Goal: Task Accomplishment & Management: Manage account settings

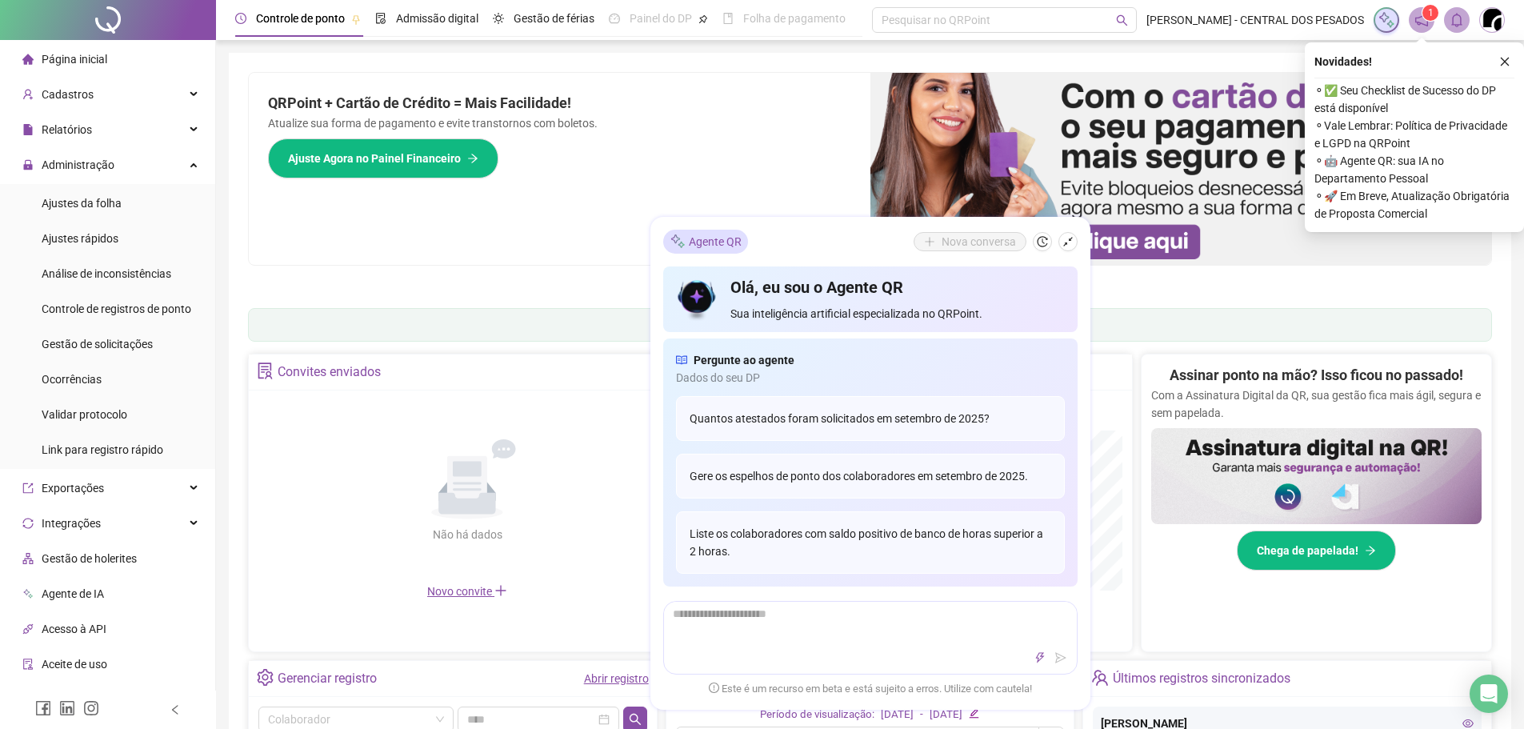
click at [103, 206] on span "Ajustes da folha" at bounding box center [82, 203] width 80 height 13
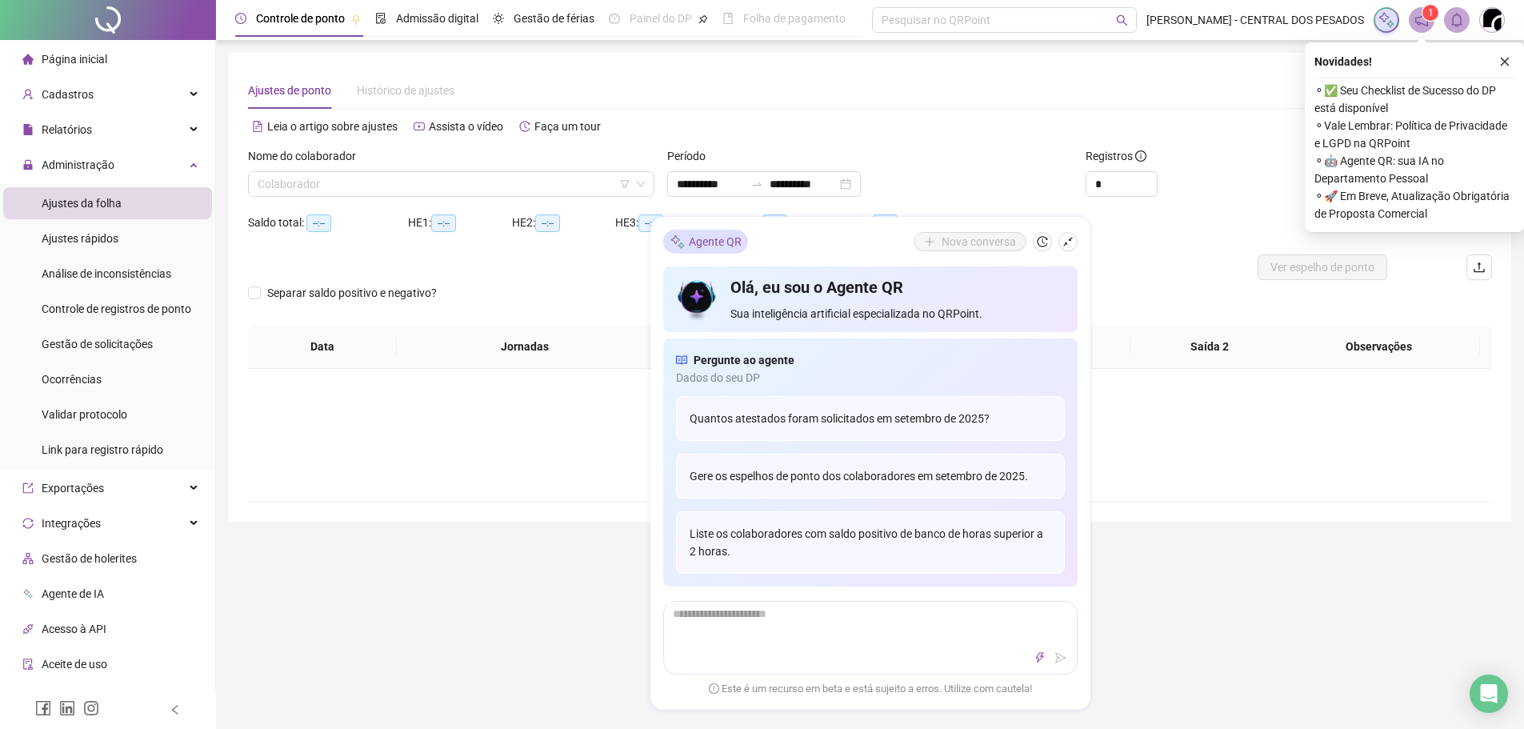
type input "**********"
click at [1070, 240] on icon "shrink" at bounding box center [1068, 242] width 10 height 10
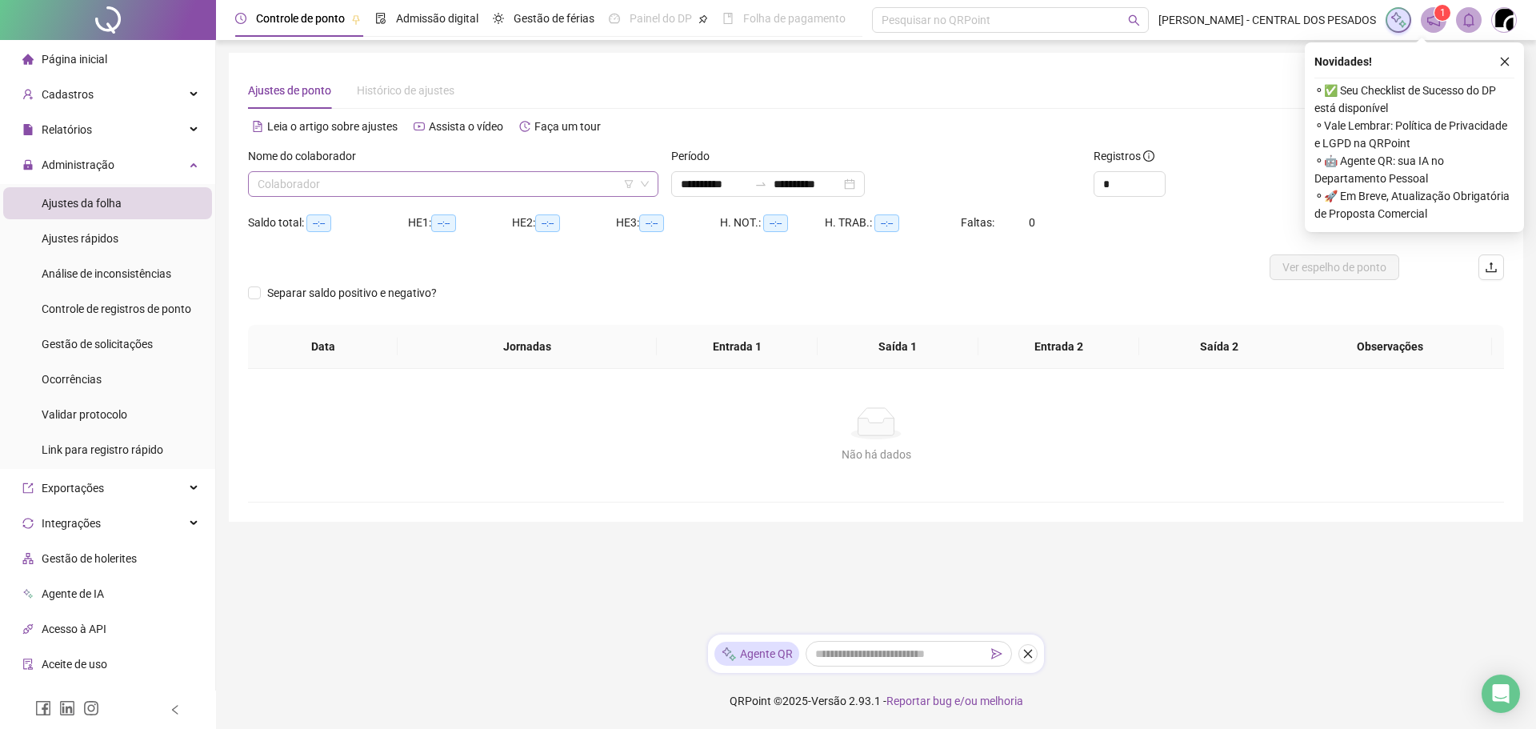
click at [442, 174] on input "search" at bounding box center [446, 184] width 377 height 24
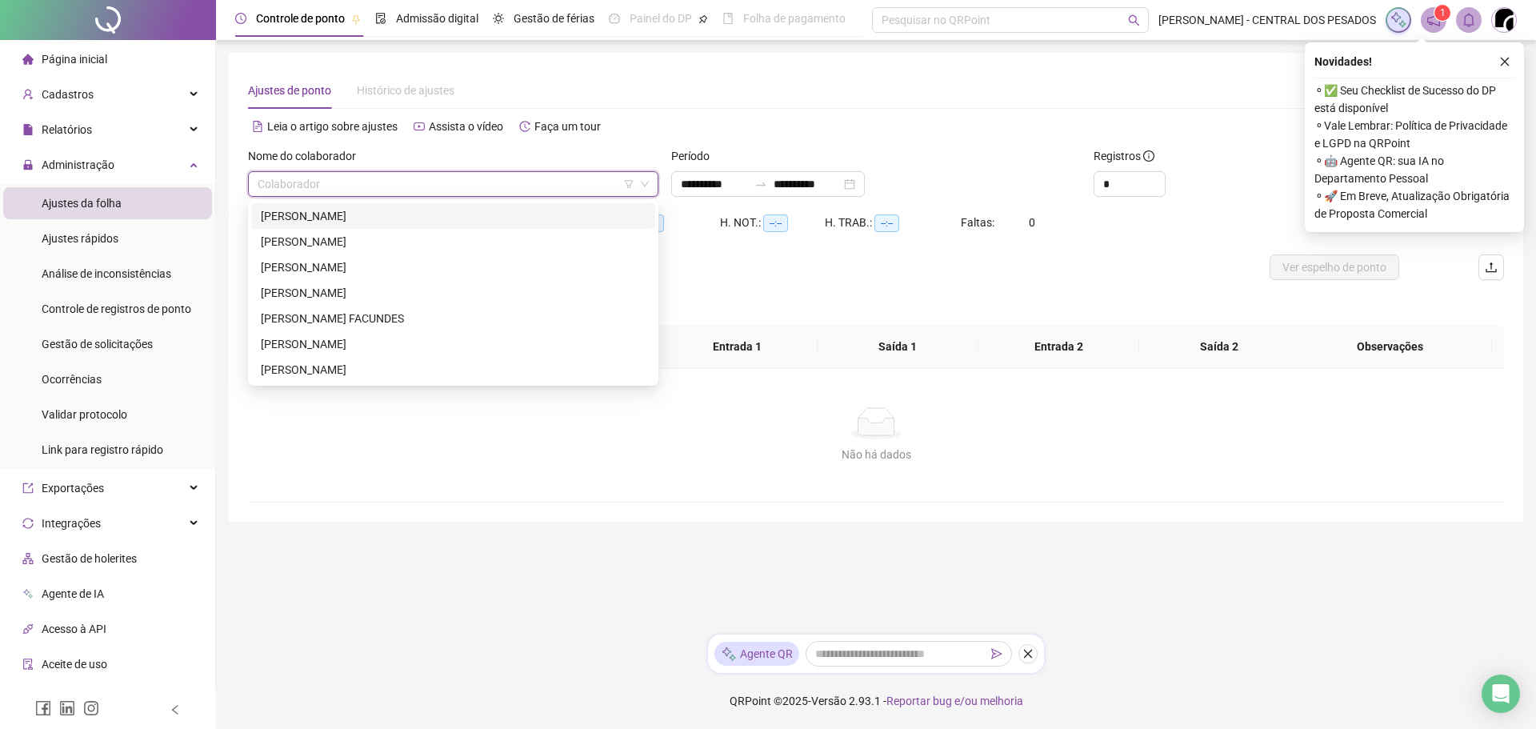
drag, startPoint x: 420, startPoint y: 214, endPoint x: 450, endPoint y: 204, distance: 31.1
click at [419, 214] on div "[PERSON_NAME]" at bounding box center [453, 216] width 385 height 18
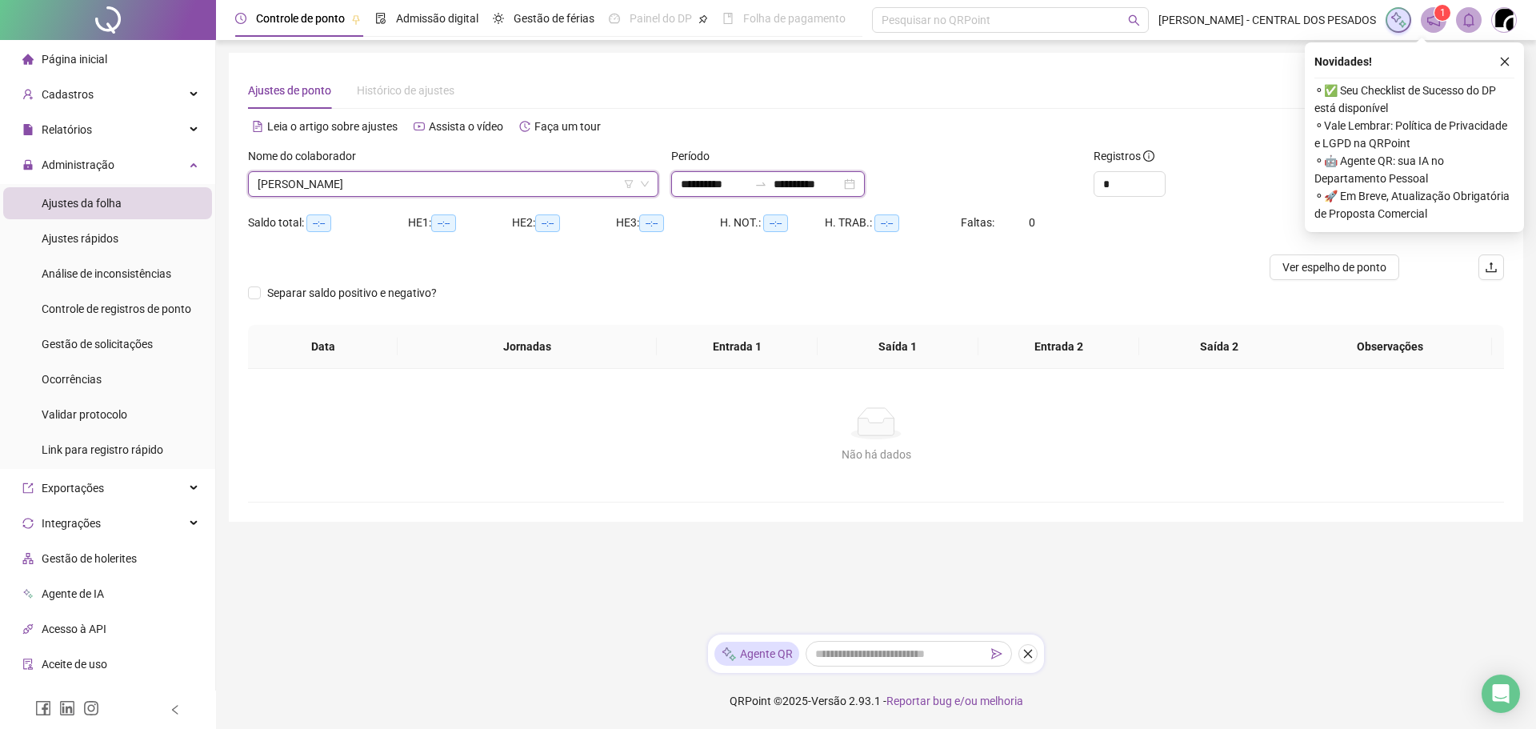
click at [711, 192] on input "**********" at bounding box center [714, 184] width 67 height 18
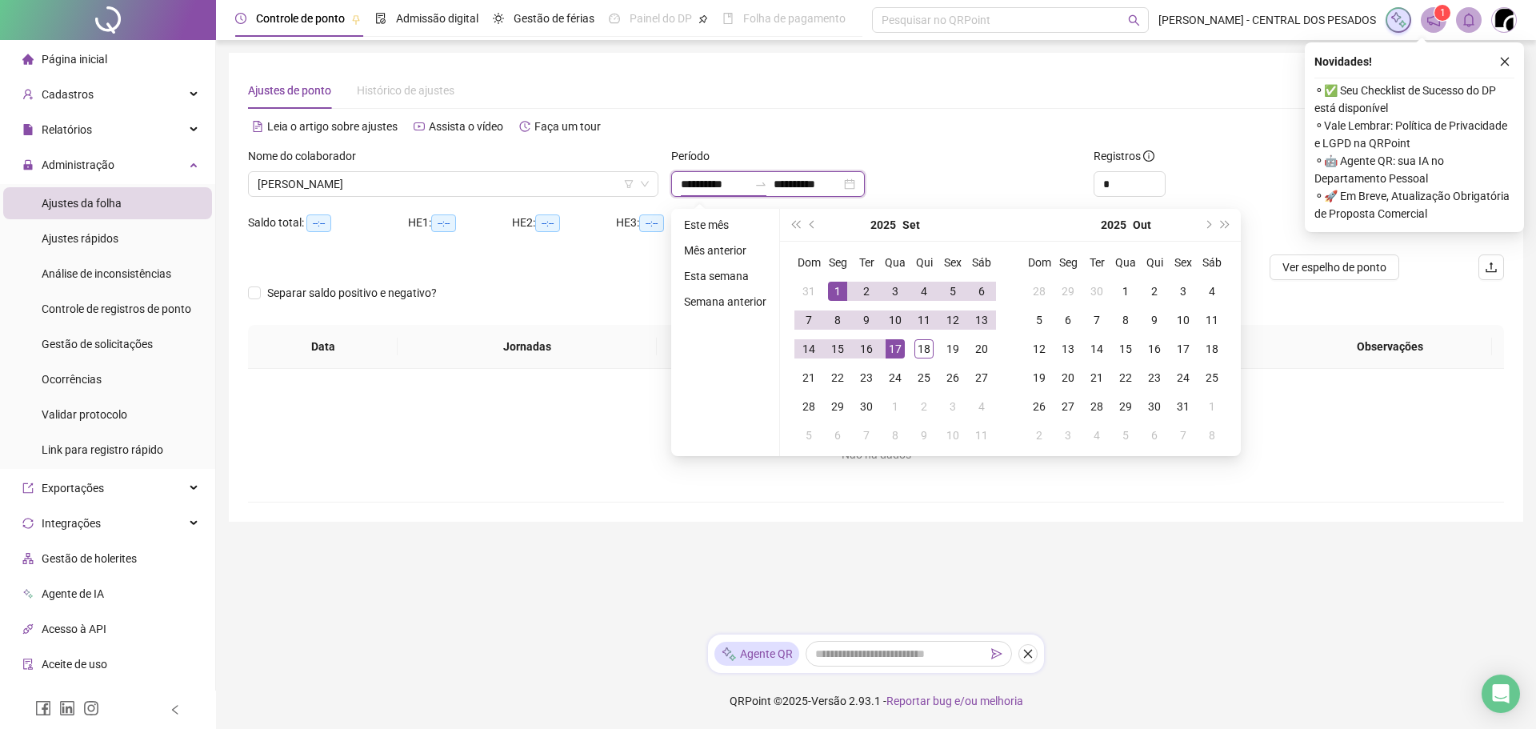
type input "**********"
click at [875, 322] on td "9" at bounding box center [866, 320] width 29 height 29
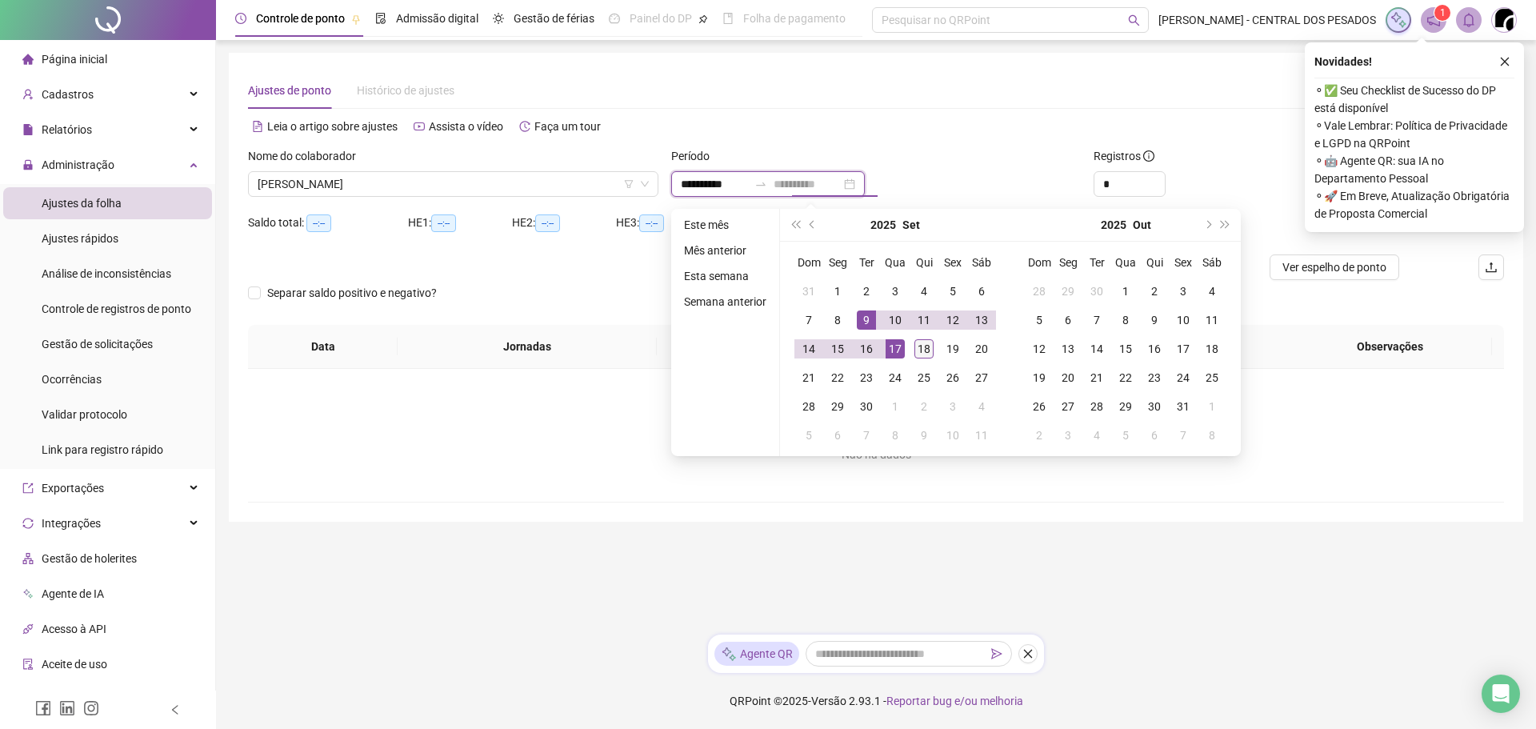
type input "**********"
click at [921, 347] on div "18" at bounding box center [923, 348] width 19 height 19
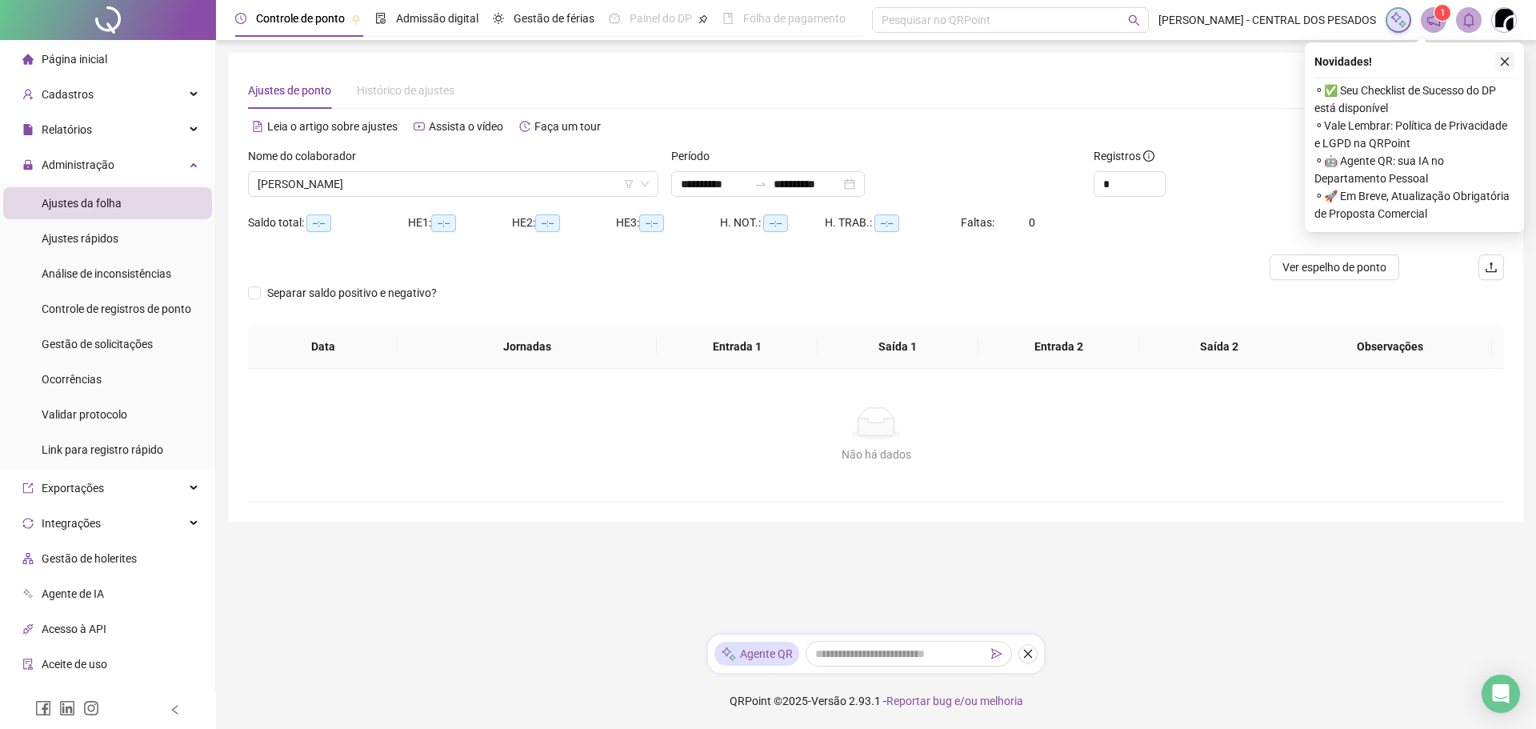
click at [1508, 62] on icon "close" at bounding box center [1504, 61] width 11 height 11
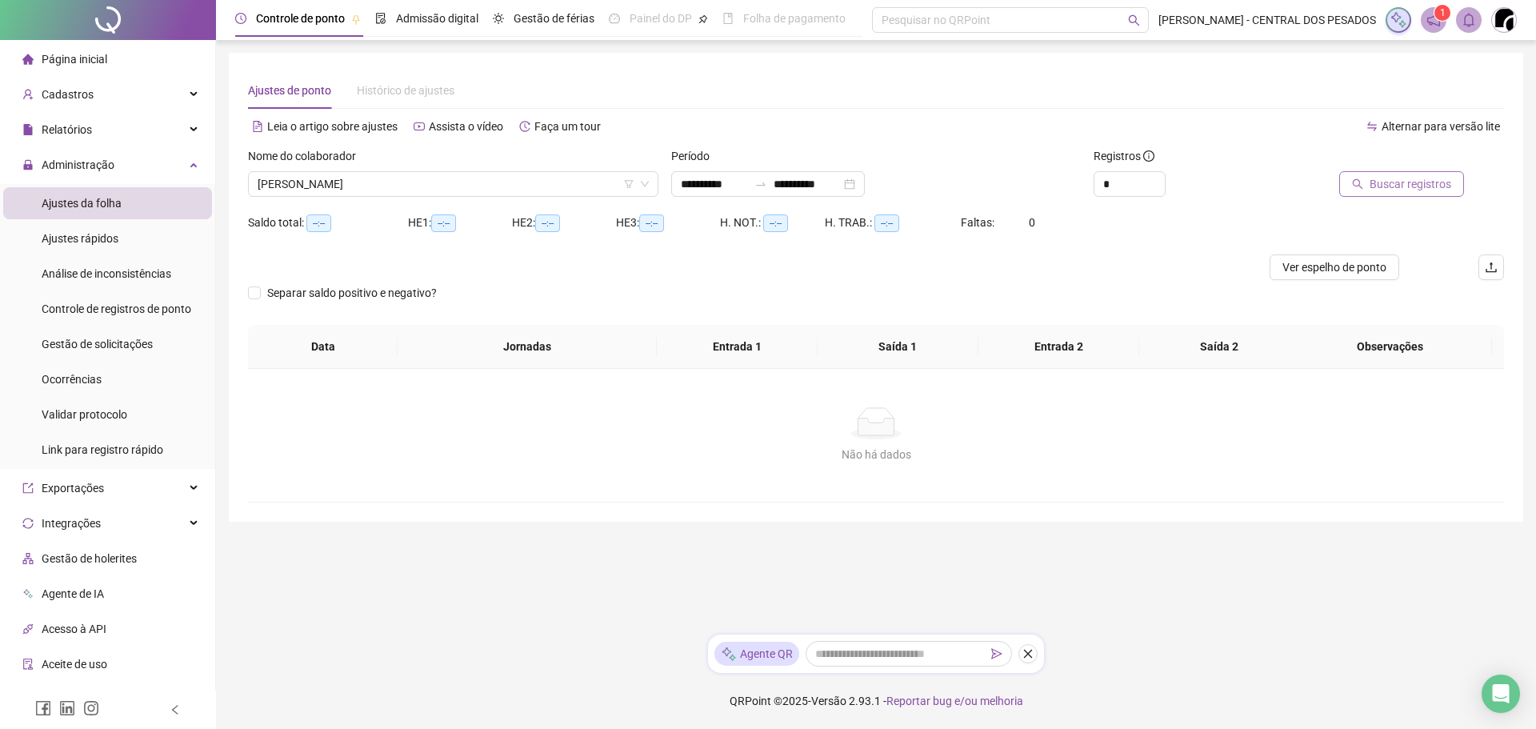
click at [1400, 185] on span "Buscar registros" at bounding box center [1411, 184] width 82 height 18
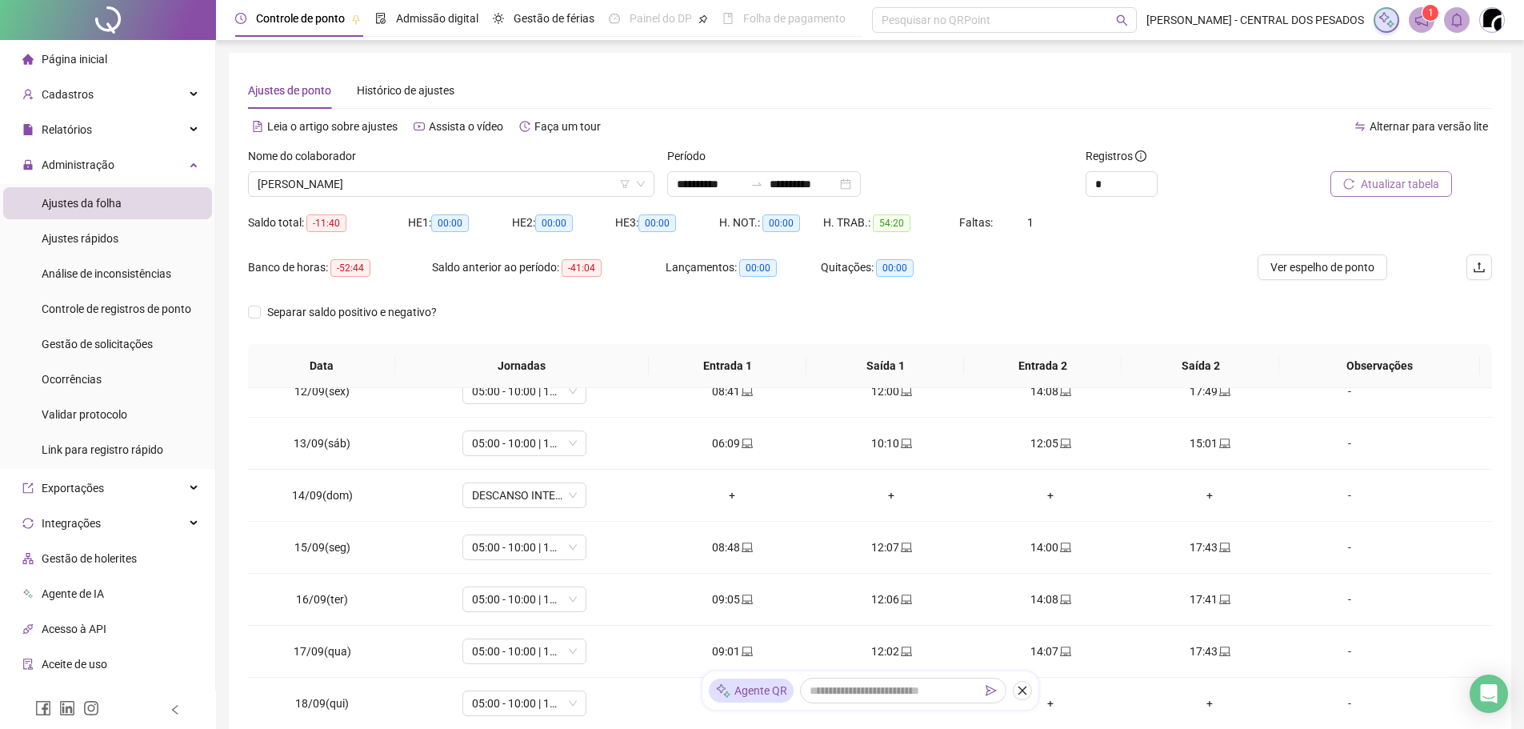
click at [548, 203] on div "Nome do colaborador [PERSON_NAME]" at bounding box center [451, 178] width 419 height 62
click at [548, 190] on span "[PERSON_NAME]" at bounding box center [451, 184] width 387 height 24
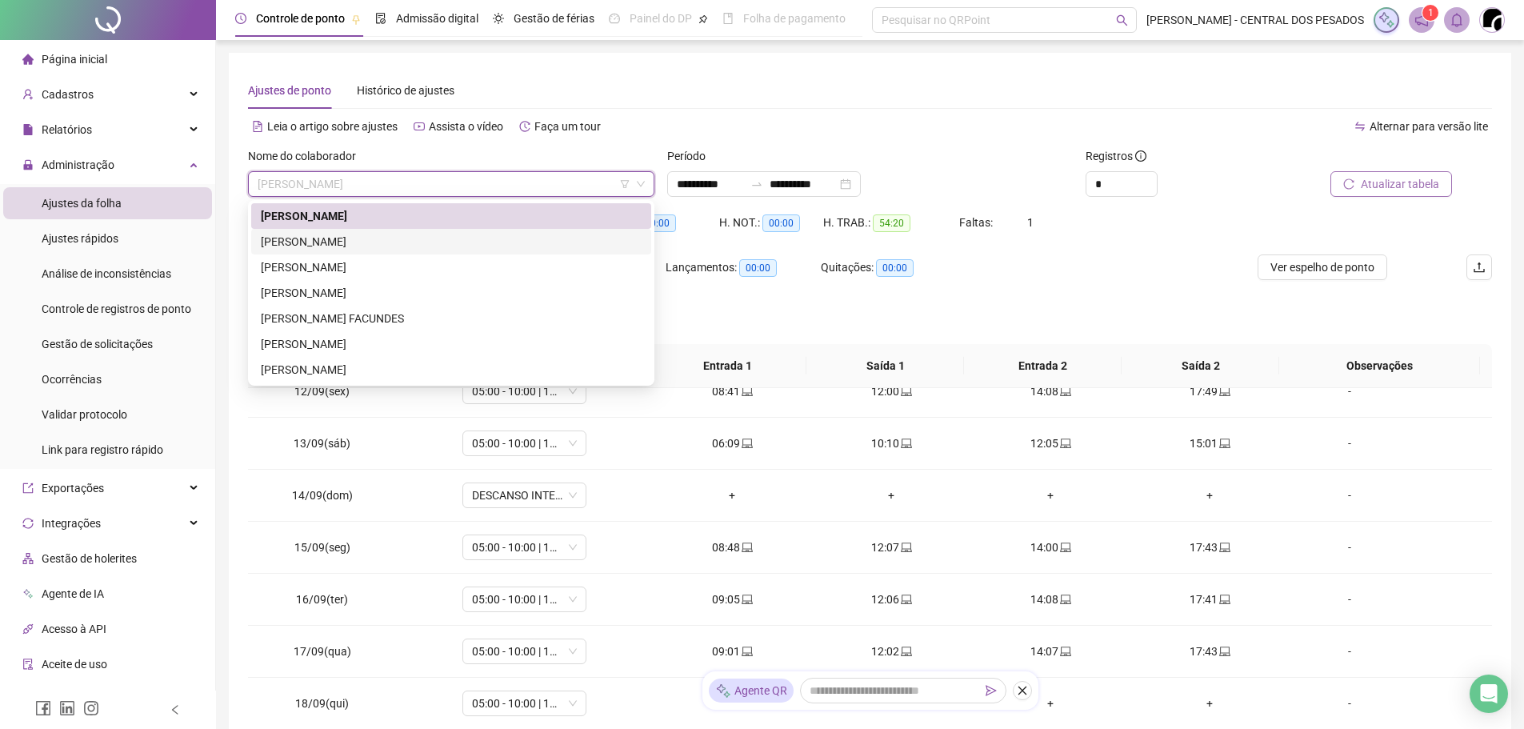
click at [342, 235] on div "[PERSON_NAME]" at bounding box center [451, 242] width 381 height 18
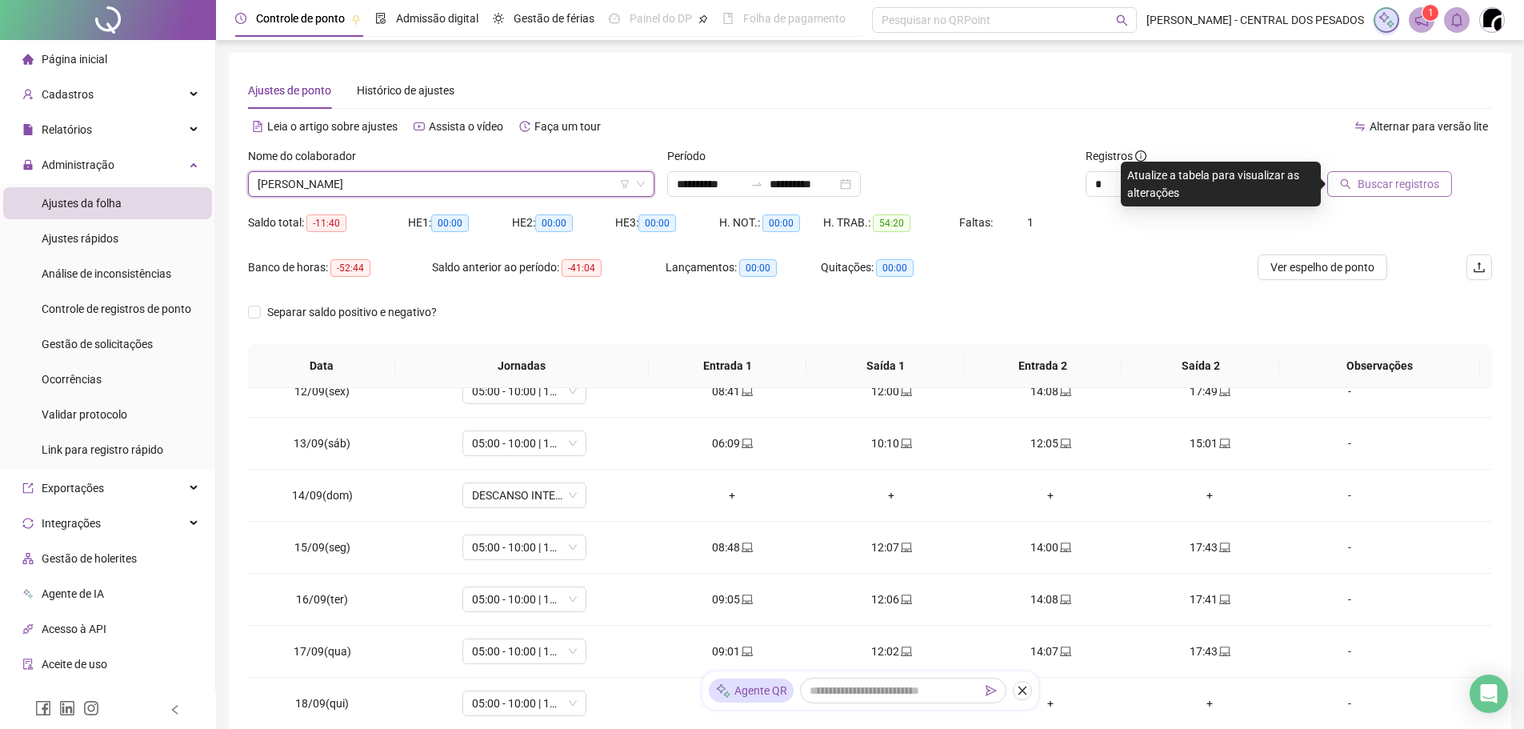
click at [1401, 183] on span "Buscar registros" at bounding box center [1399, 184] width 82 height 18
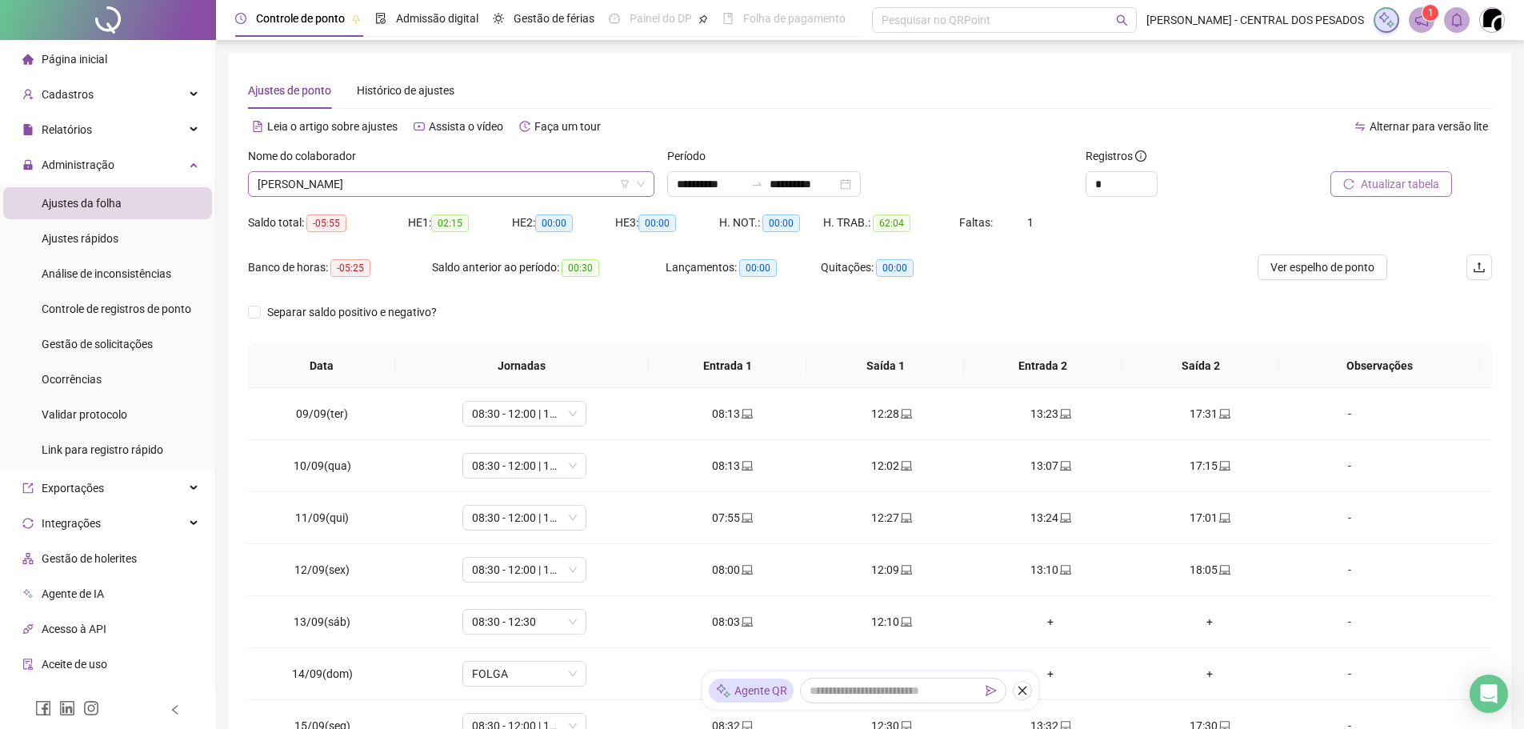
click at [518, 179] on span "[PERSON_NAME]" at bounding box center [451, 184] width 387 height 24
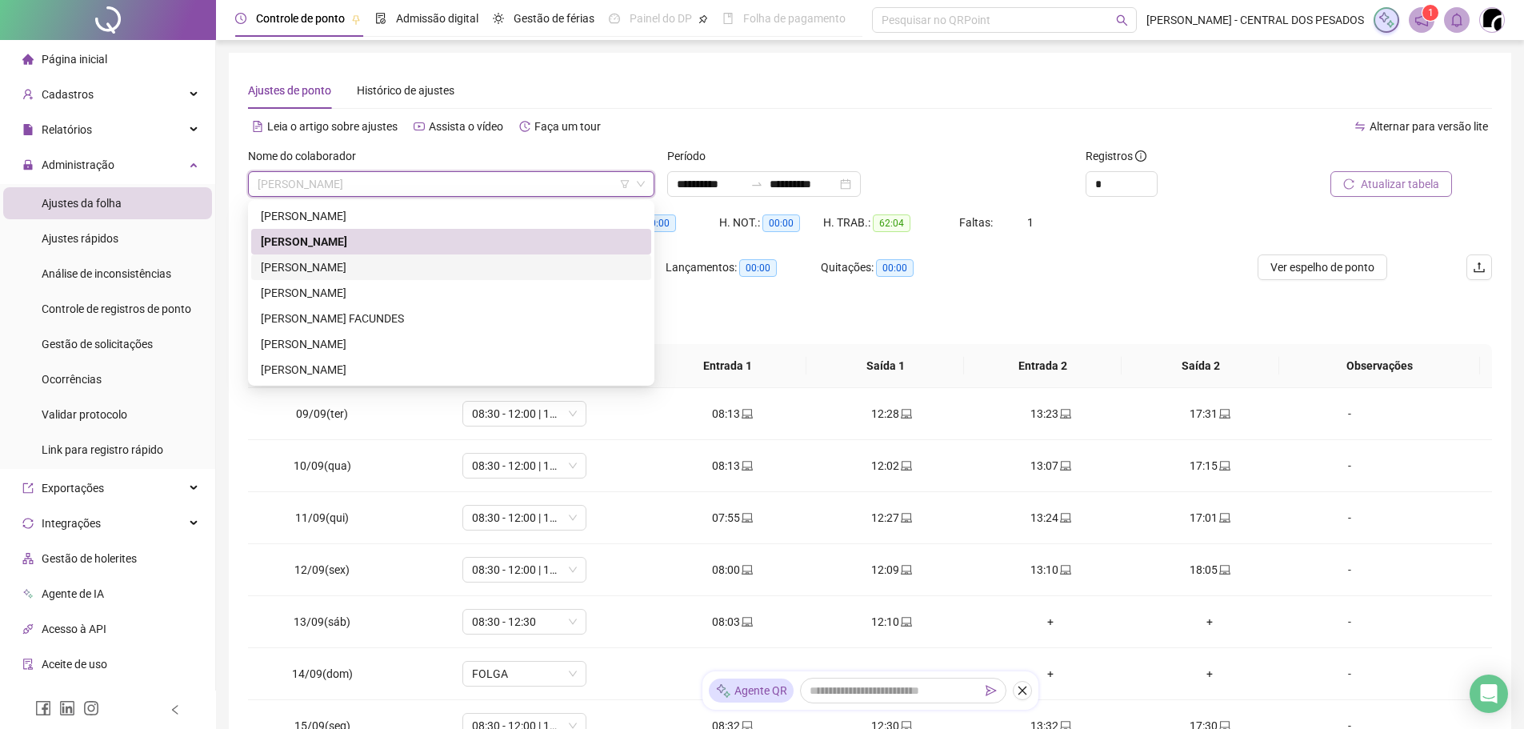
click at [454, 263] on div "[PERSON_NAME]" at bounding box center [451, 267] width 381 height 18
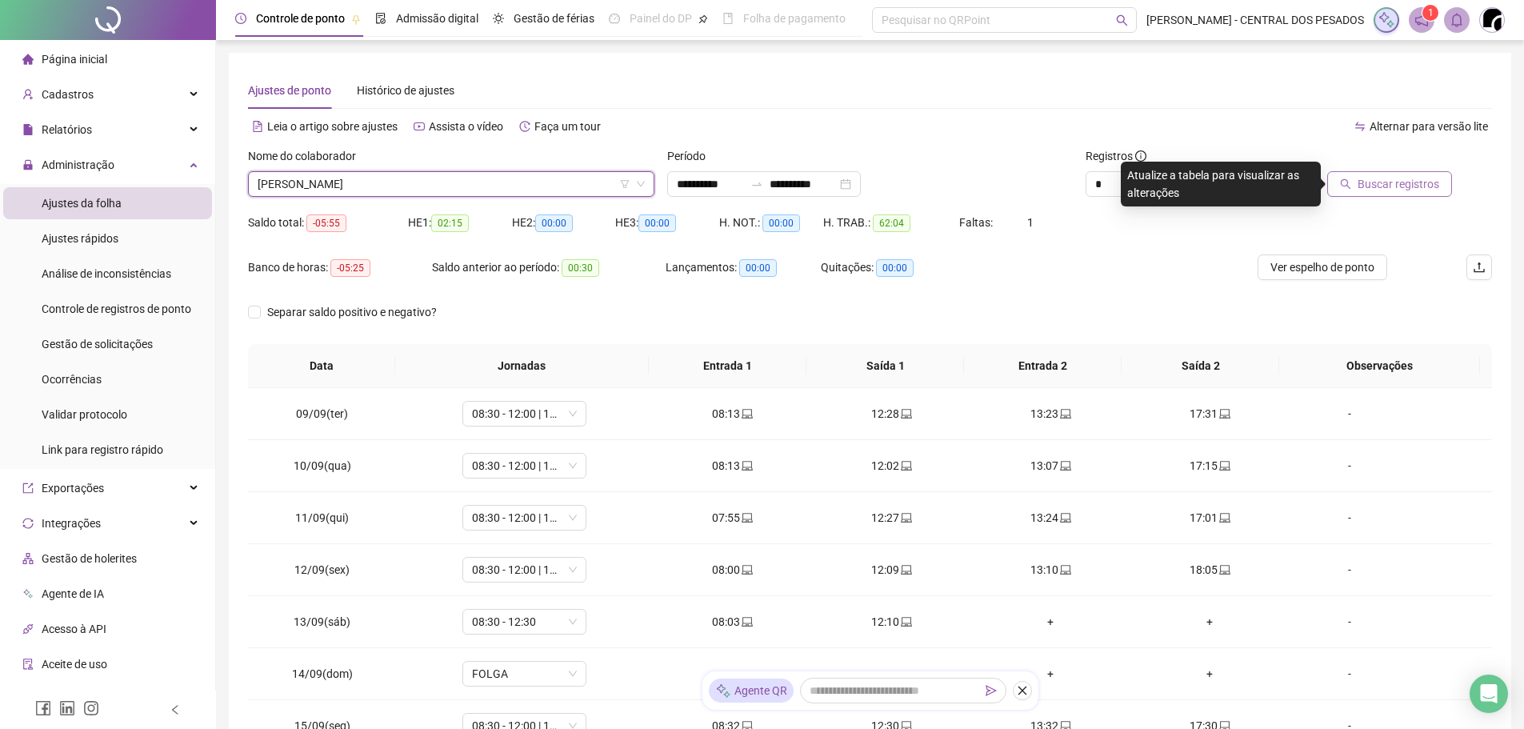
click at [1426, 176] on span "Buscar registros" at bounding box center [1399, 184] width 82 height 18
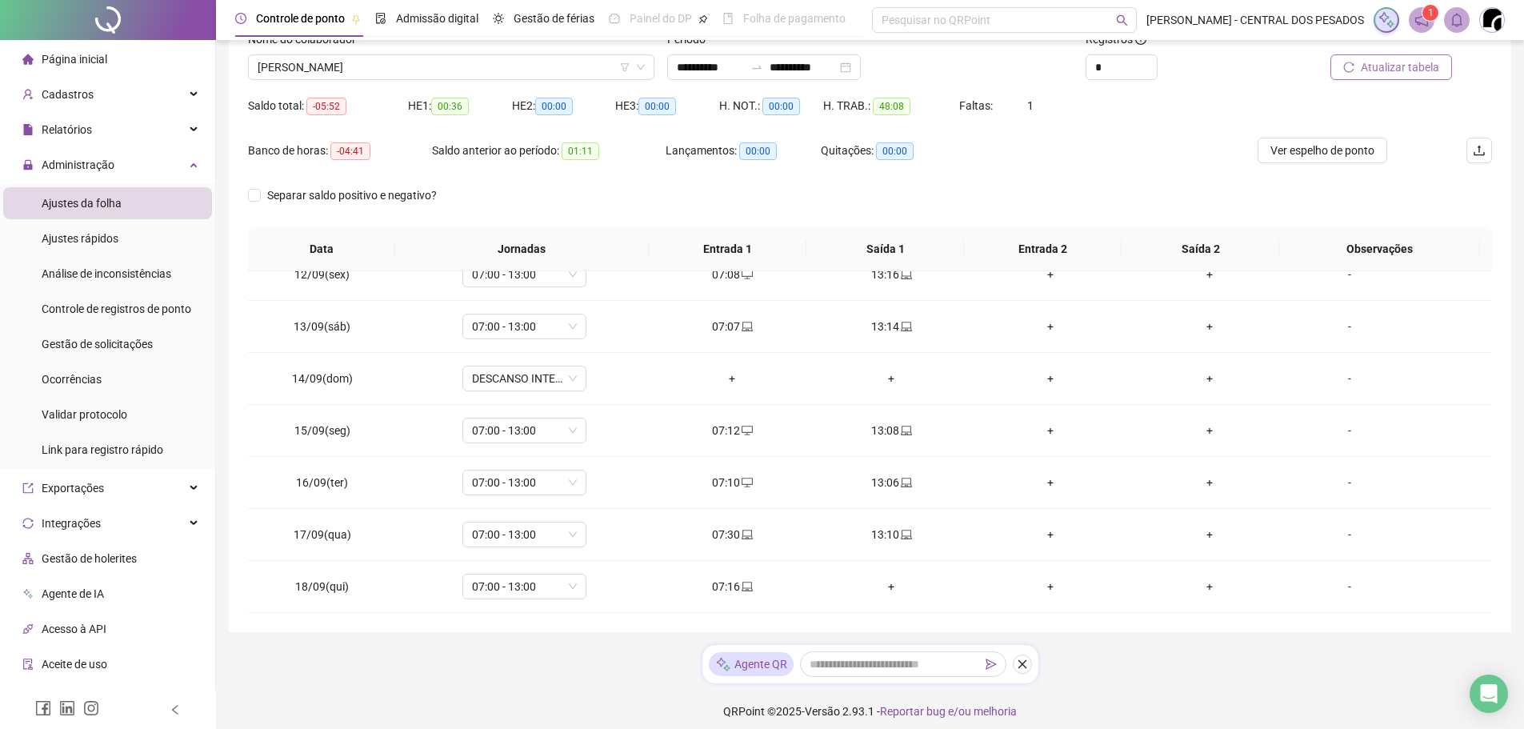
scroll to position [47, 0]
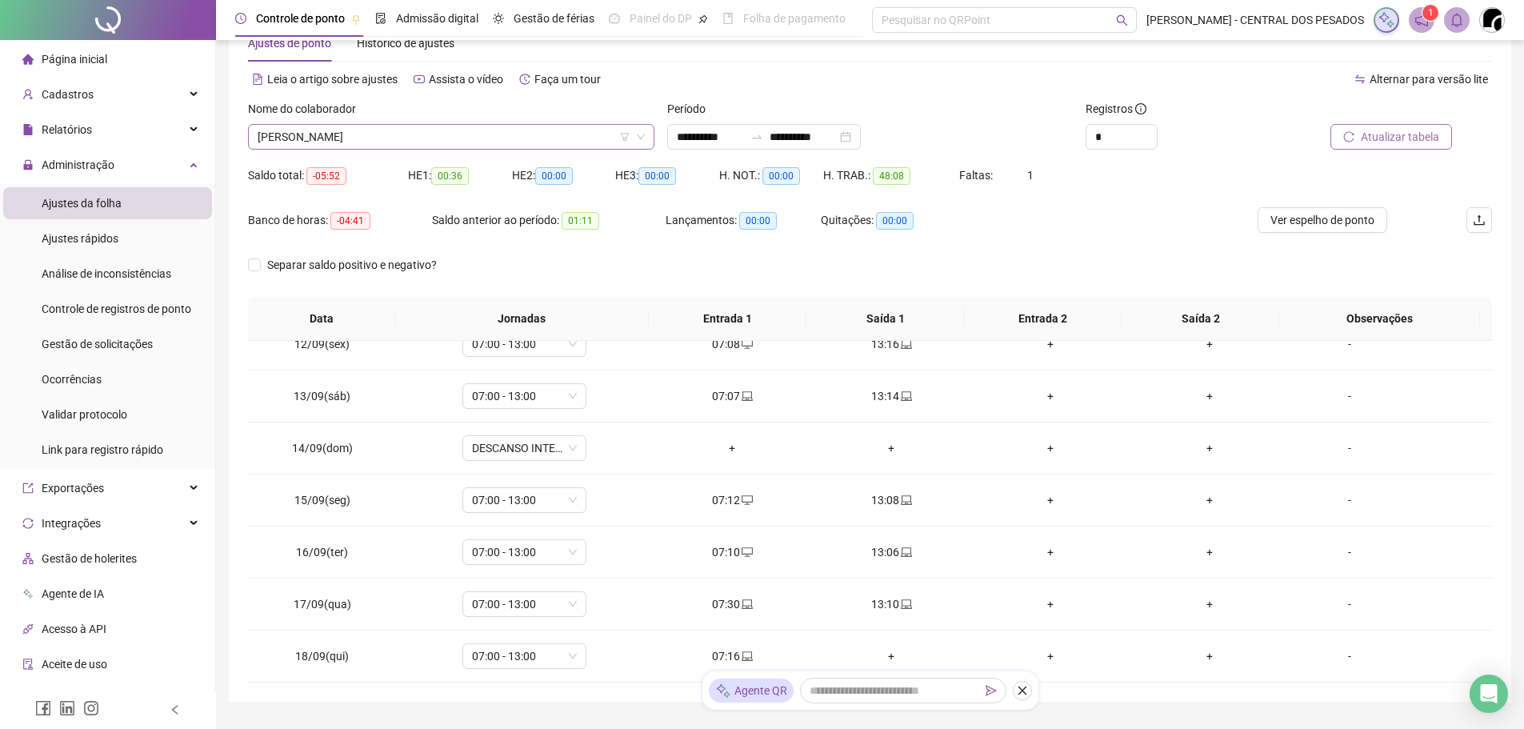
click at [484, 140] on span "[PERSON_NAME]" at bounding box center [451, 137] width 387 height 24
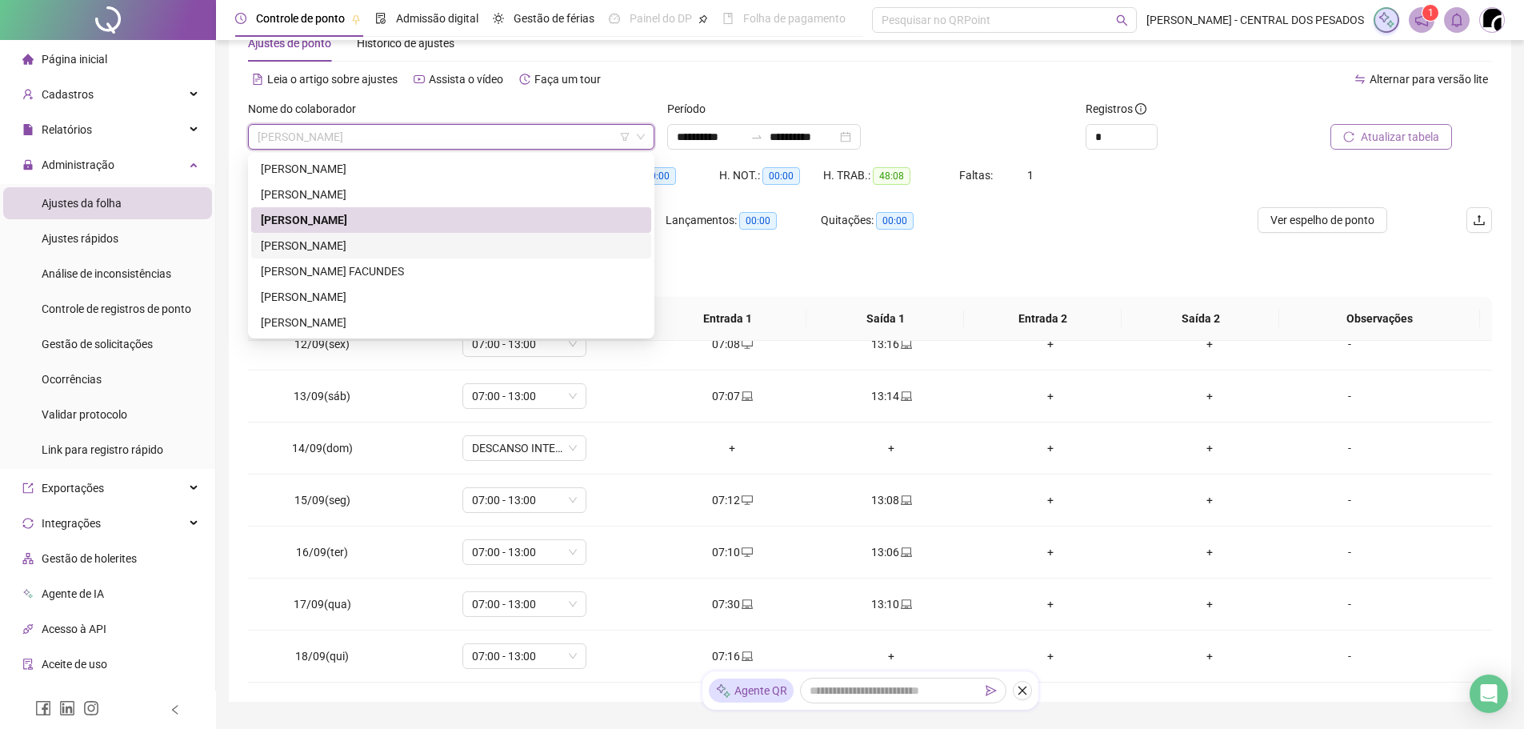
click at [382, 240] on div "[PERSON_NAME]" at bounding box center [451, 246] width 381 height 18
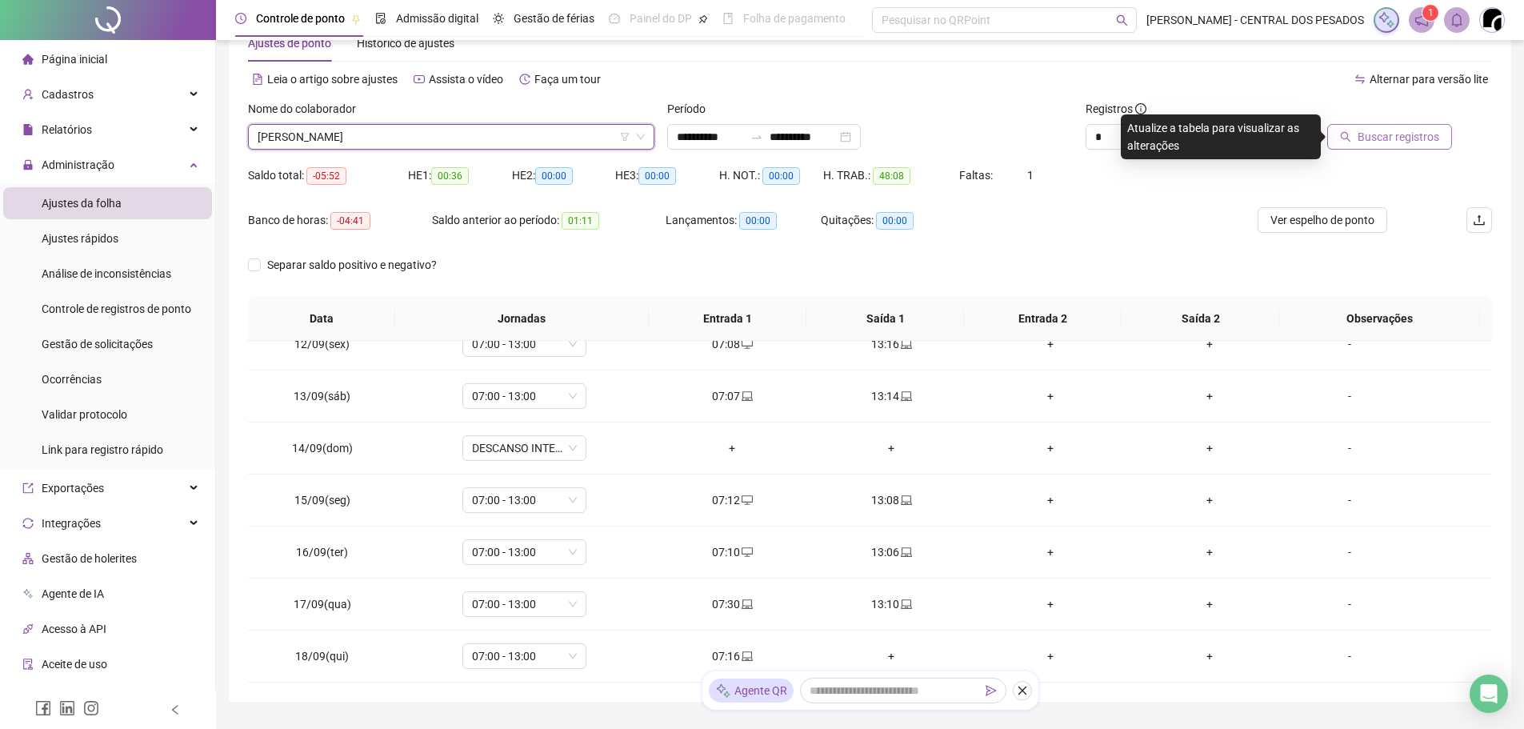
click at [1396, 126] on button "Buscar registros" at bounding box center [1389, 137] width 125 height 26
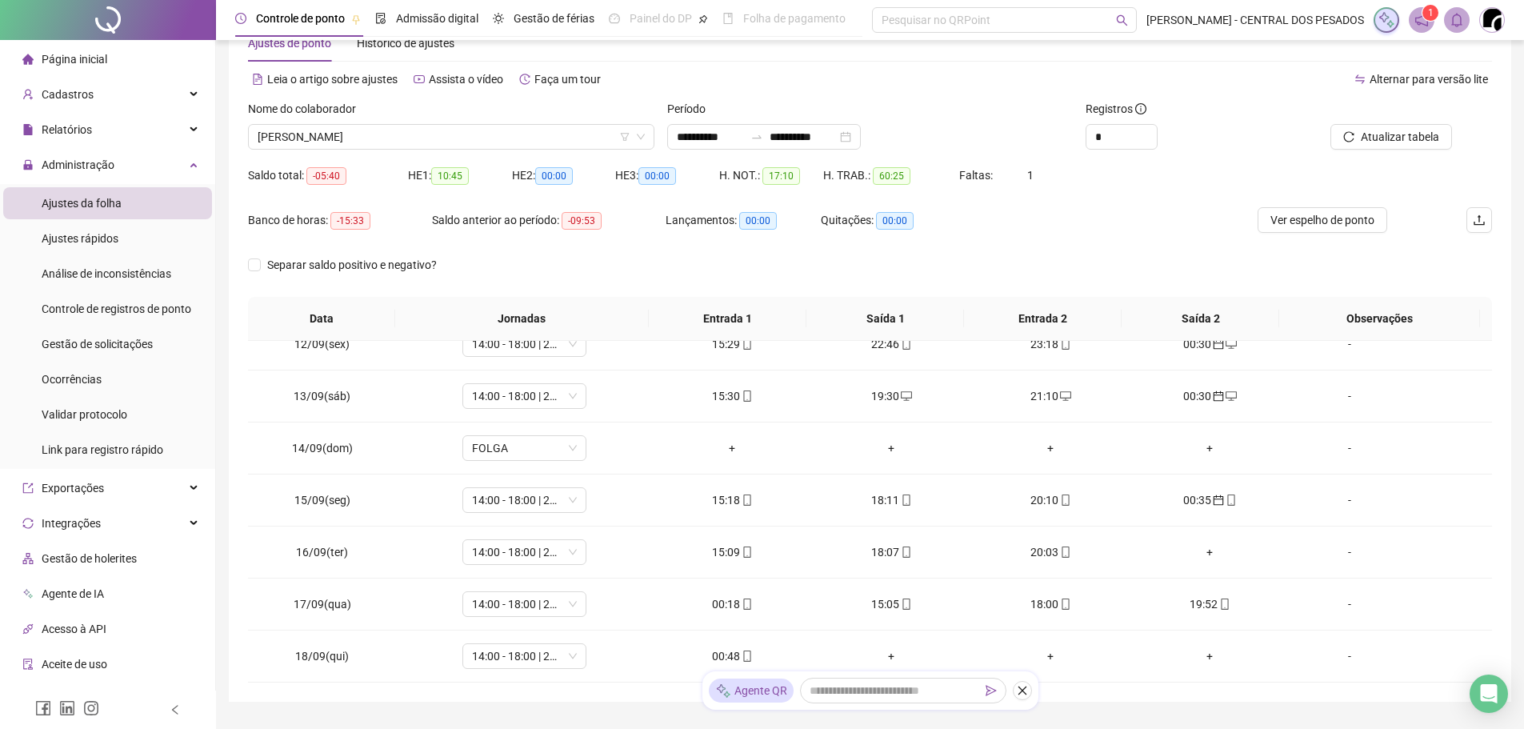
scroll to position [127, 0]
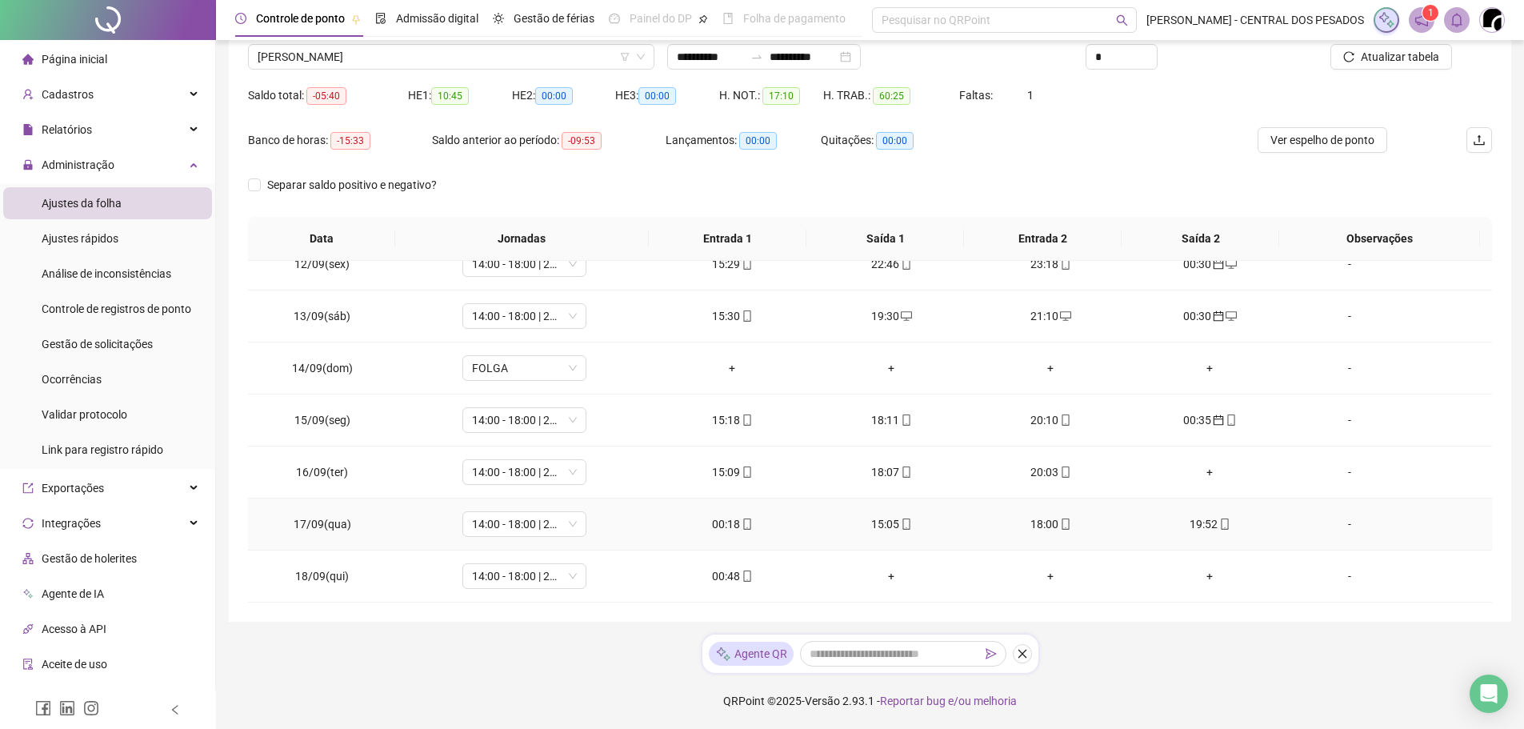
click at [723, 518] on div "00:18" at bounding box center [733, 524] width 134 height 18
type input "**********"
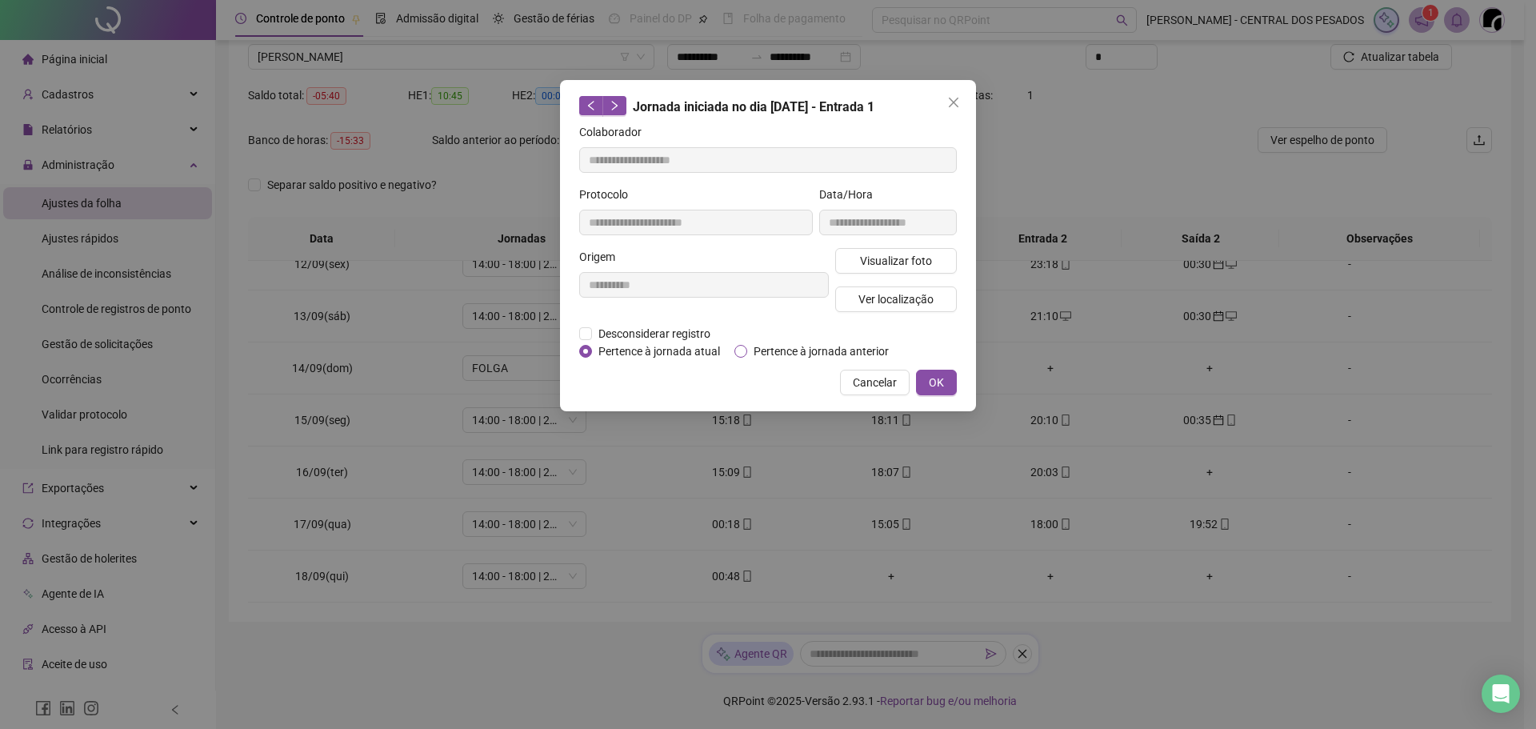
click at [810, 346] on span "Pertence à jornada anterior" at bounding box center [821, 351] width 148 height 18
click at [945, 381] on button "OK" at bounding box center [936, 383] width 41 height 26
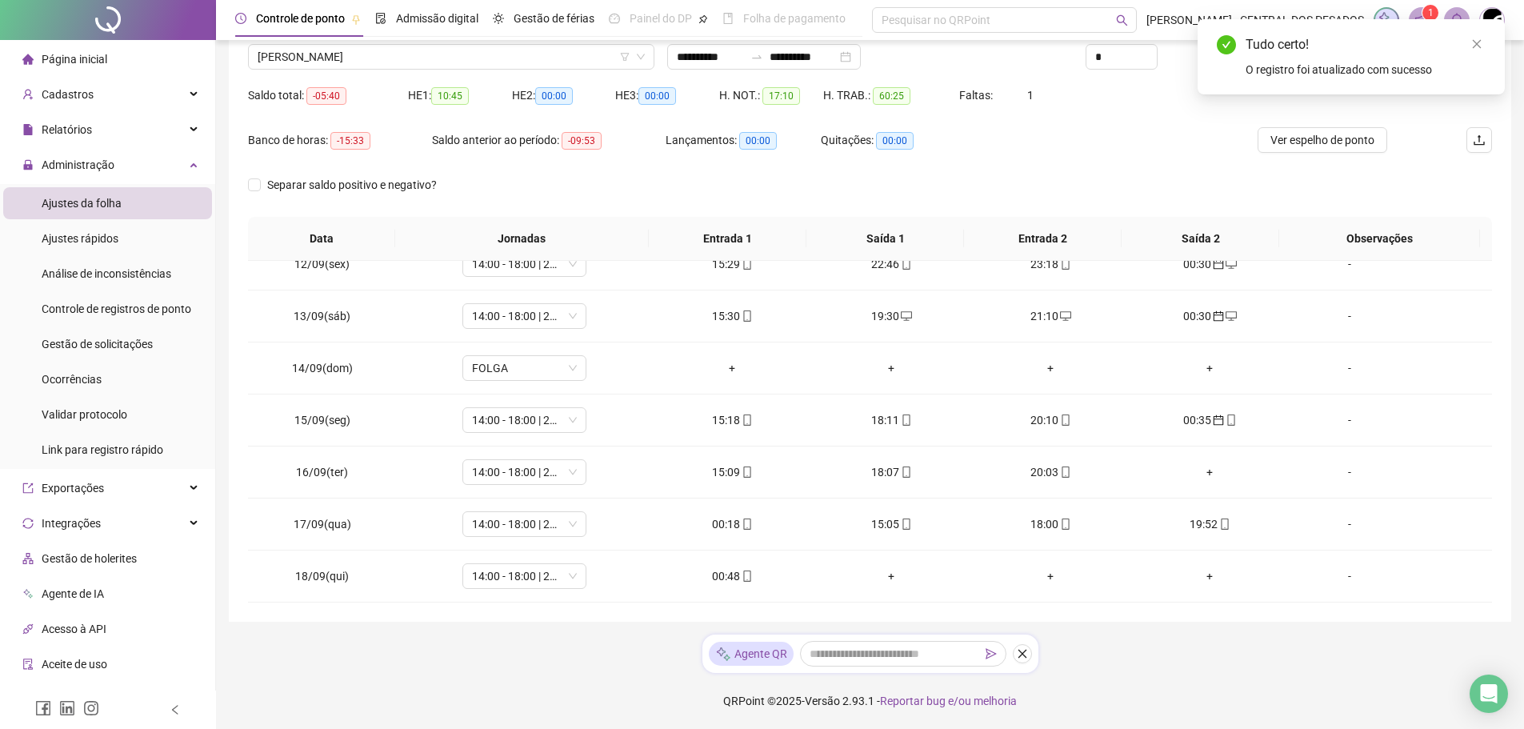
drag, startPoint x: 1477, startPoint y: 39, endPoint x: 1463, endPoint y: 52, distance: 18.7
click at [1476, 39] on icon "close" at bounding box center [1476, 43] width 11 height 11
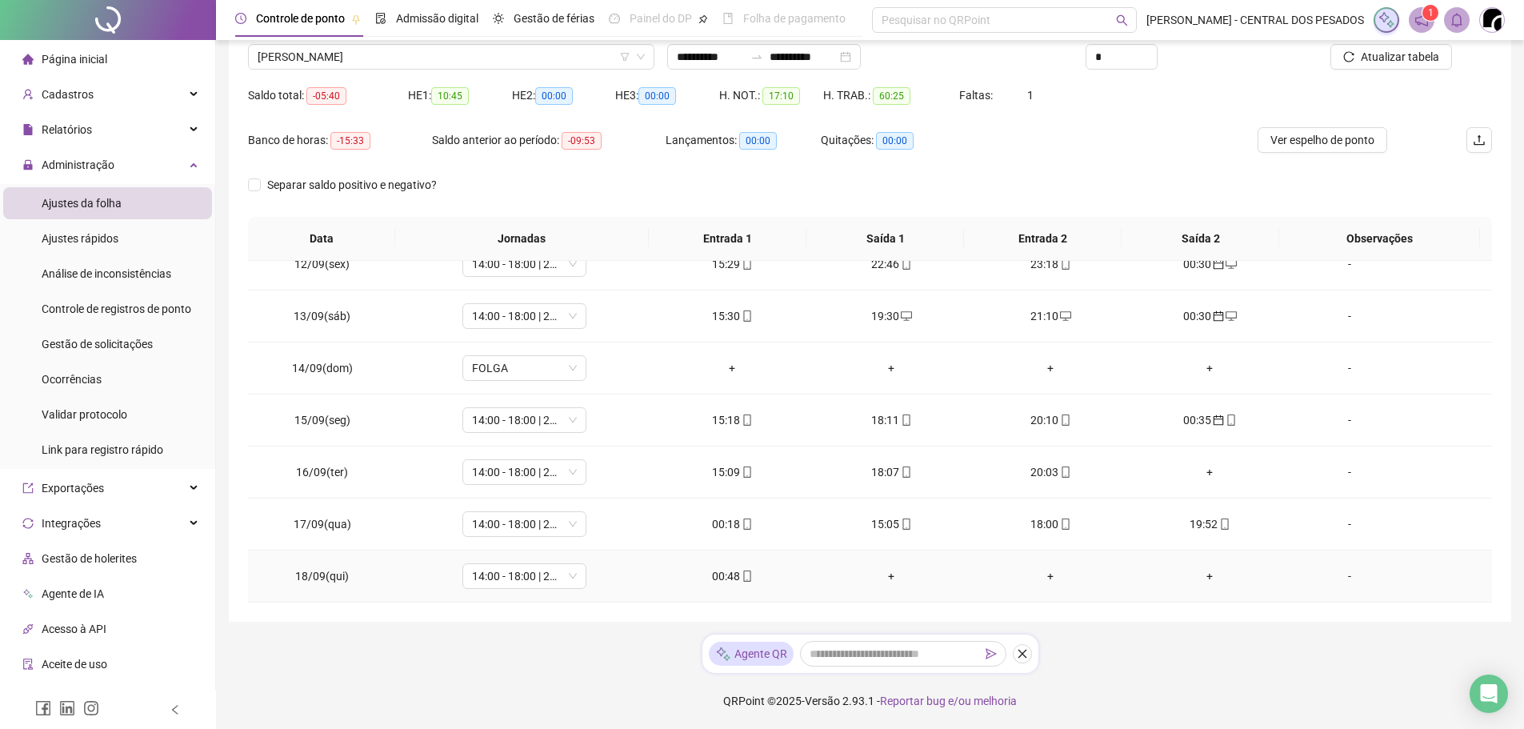
click at [714, 580] on div "00:48" at bounding box center [733, 576] width 134 height 18
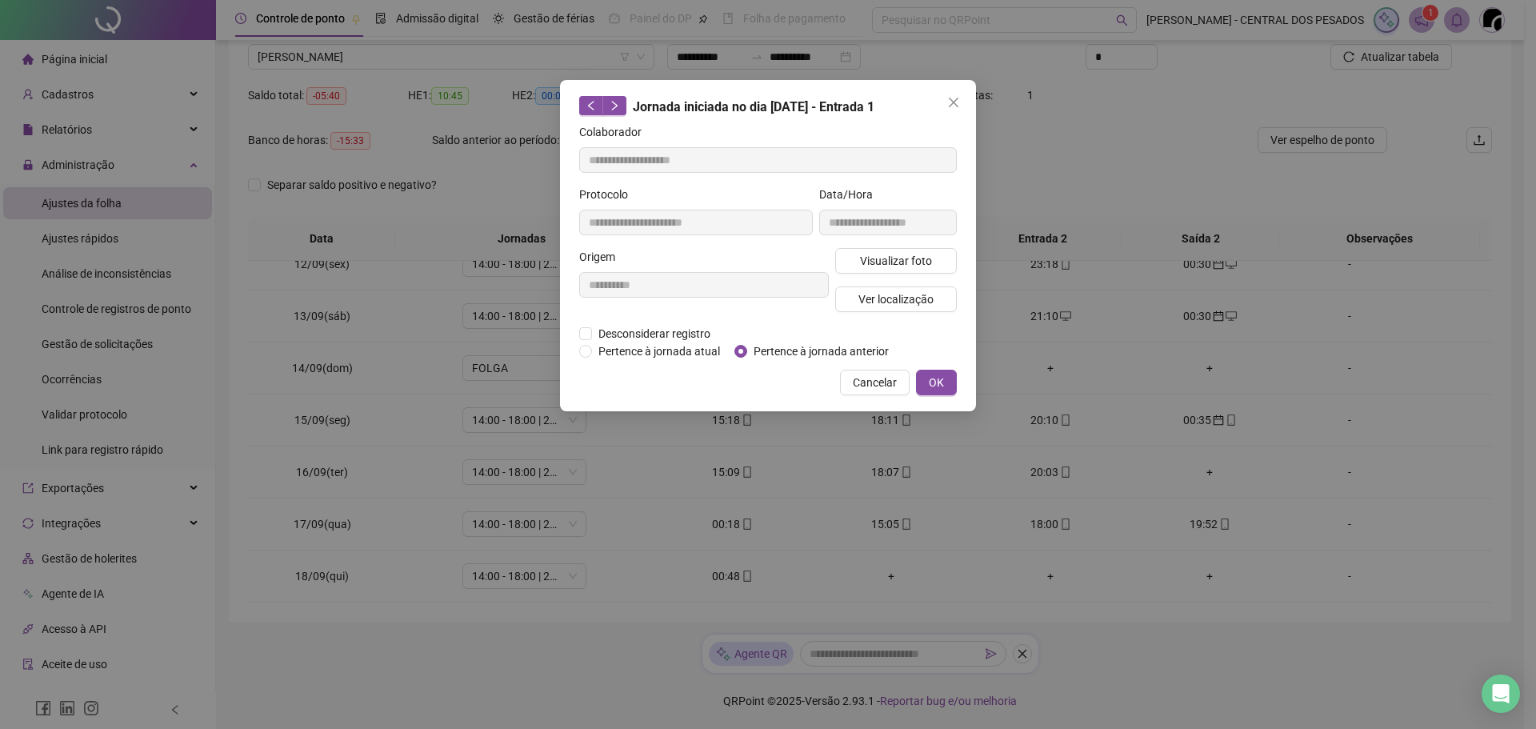
type input "**********"
click at [823, 340] on div "Desconsiderar registro Pertence ao lanche" at bounding box center [768, 334] width 378 height 18
click at [812, 356] on span "Pertence à jornada anterior" at bounding box center [821, 351] width 148 height 18
click at [926, 381] on button "OK" at bounding box center [936, 383] width 41 height 26
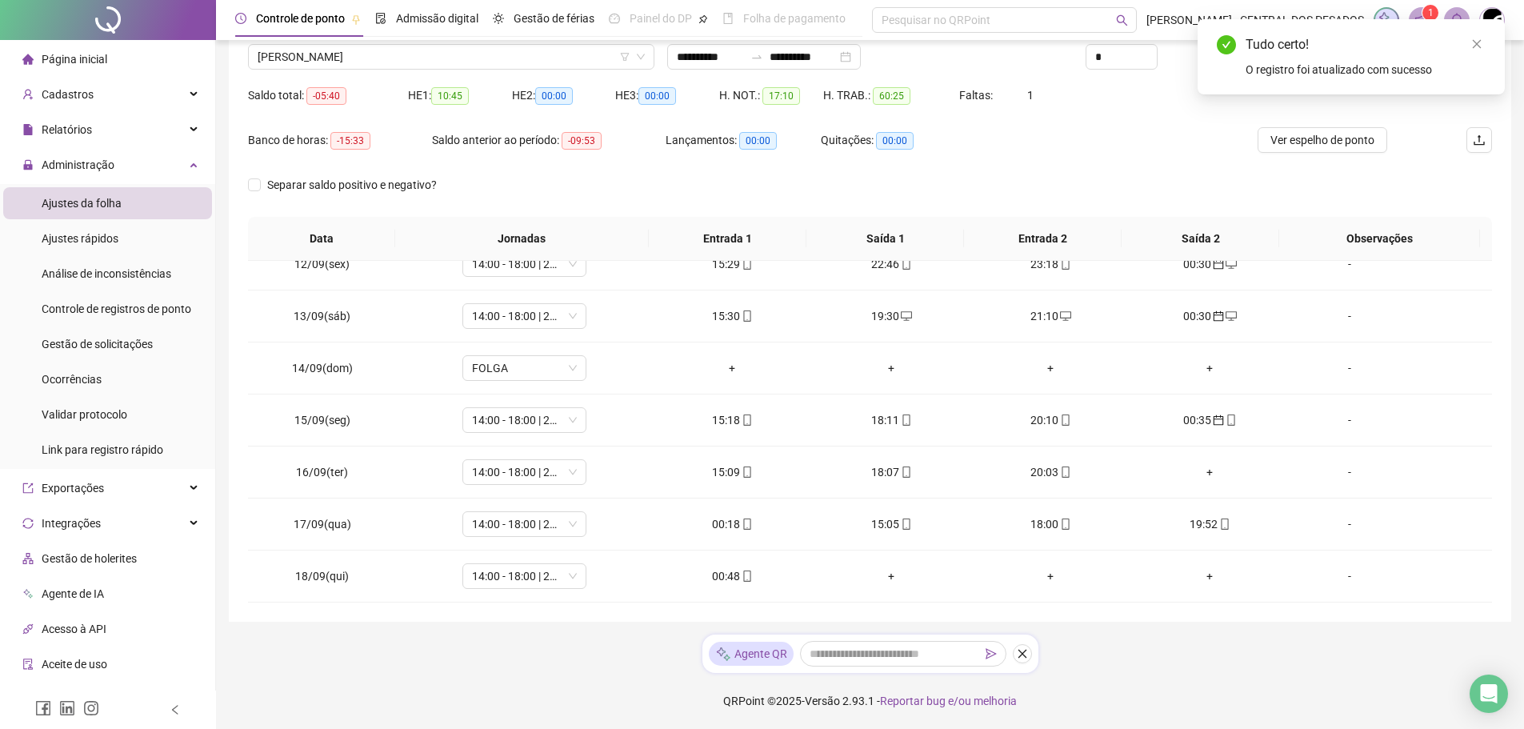
click at [1477, 30] on div "Tudo certo! O registro foi atualizado com sucesso" at bounding box center [1351, 56] width 307 height 75
click at [1478, 43] on icon "close" at bounding box center [1476, 43] width 11 height 11
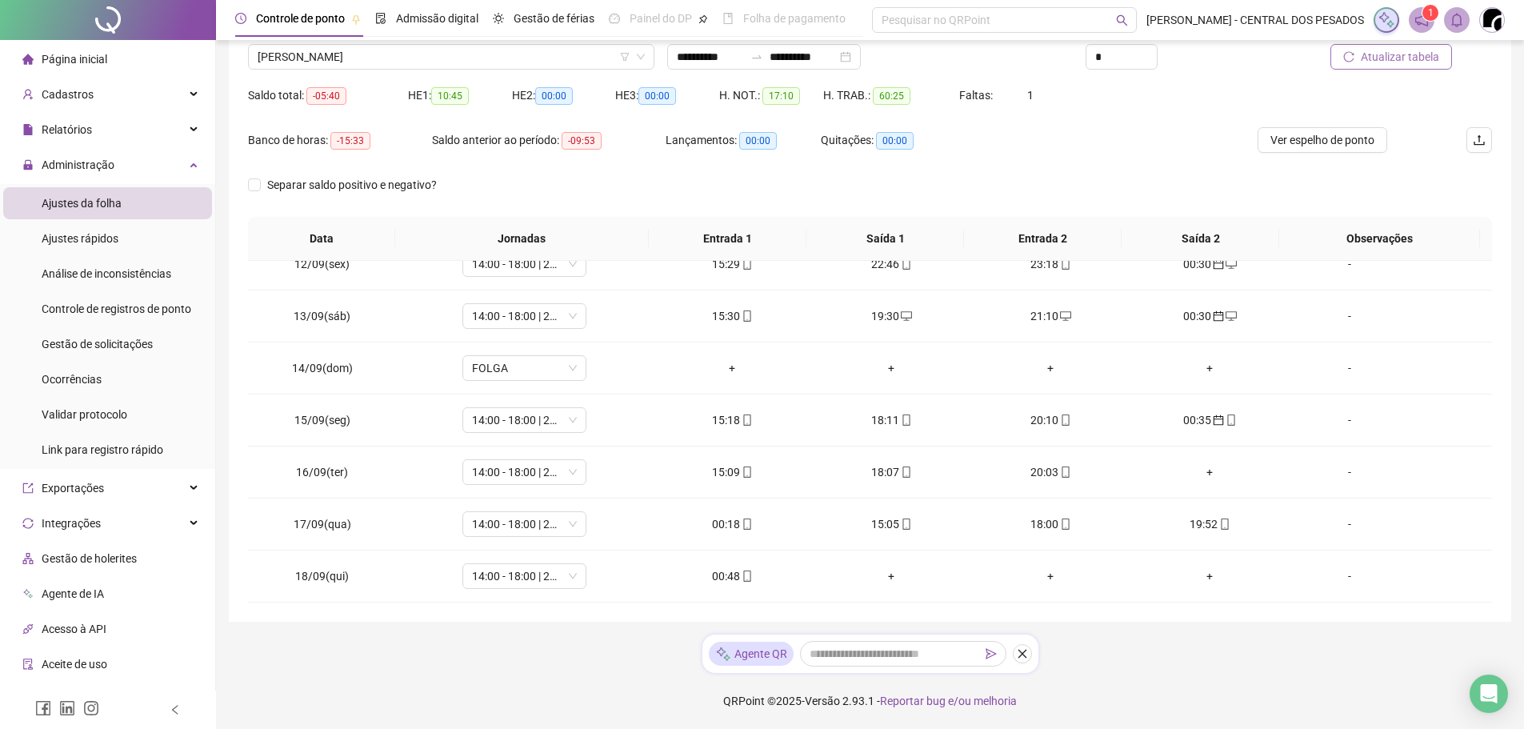
click at [1400, 60] on span "Atualizar tabela" at bounding box center [1400, 57] width 78 height 18
click at [491, 54] on span "[PERSON_NAME]" at bounding box center [451, 57] width 387 height 24
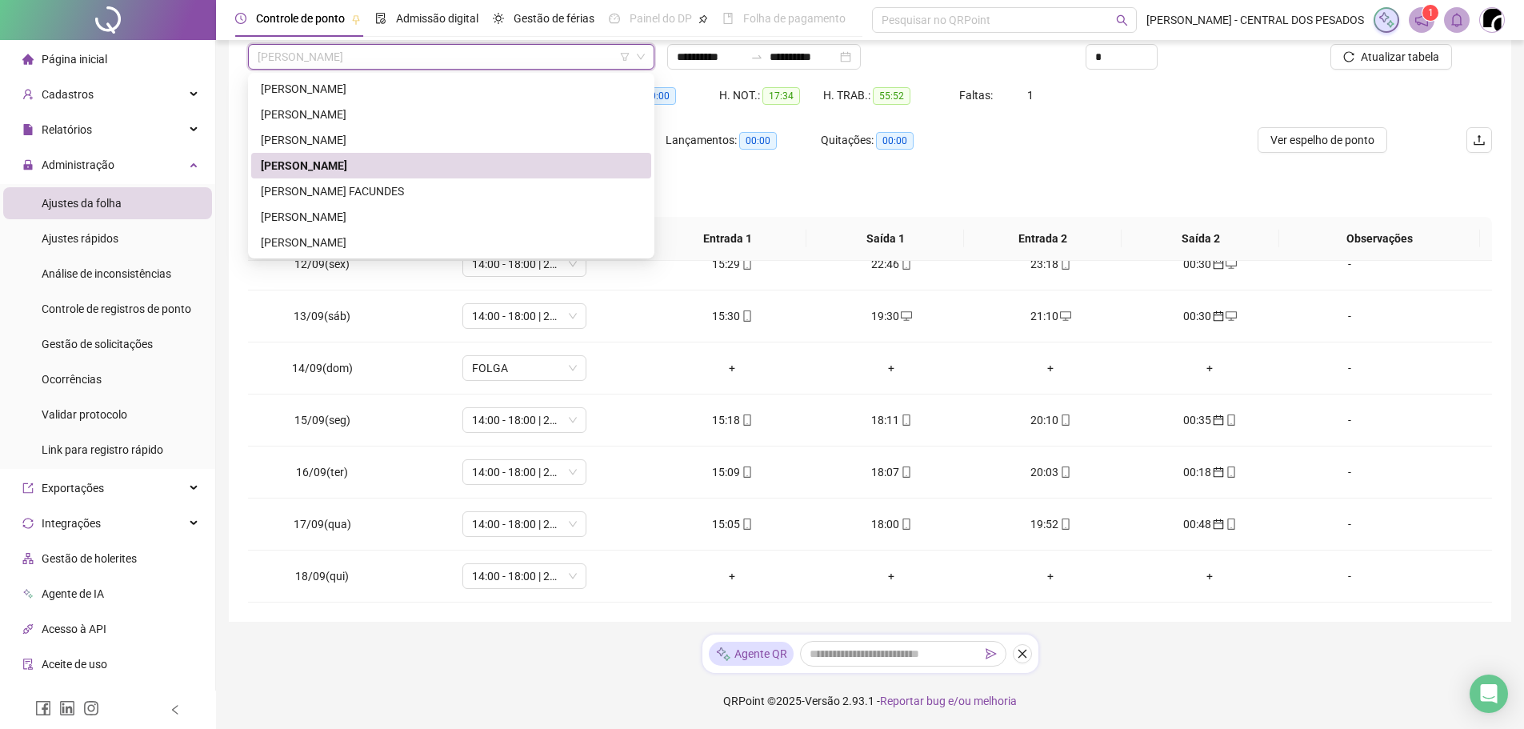
click at [414, 176] on div "[PERSON_NAME]" at bounding box center [451, 166] width 400 height 26
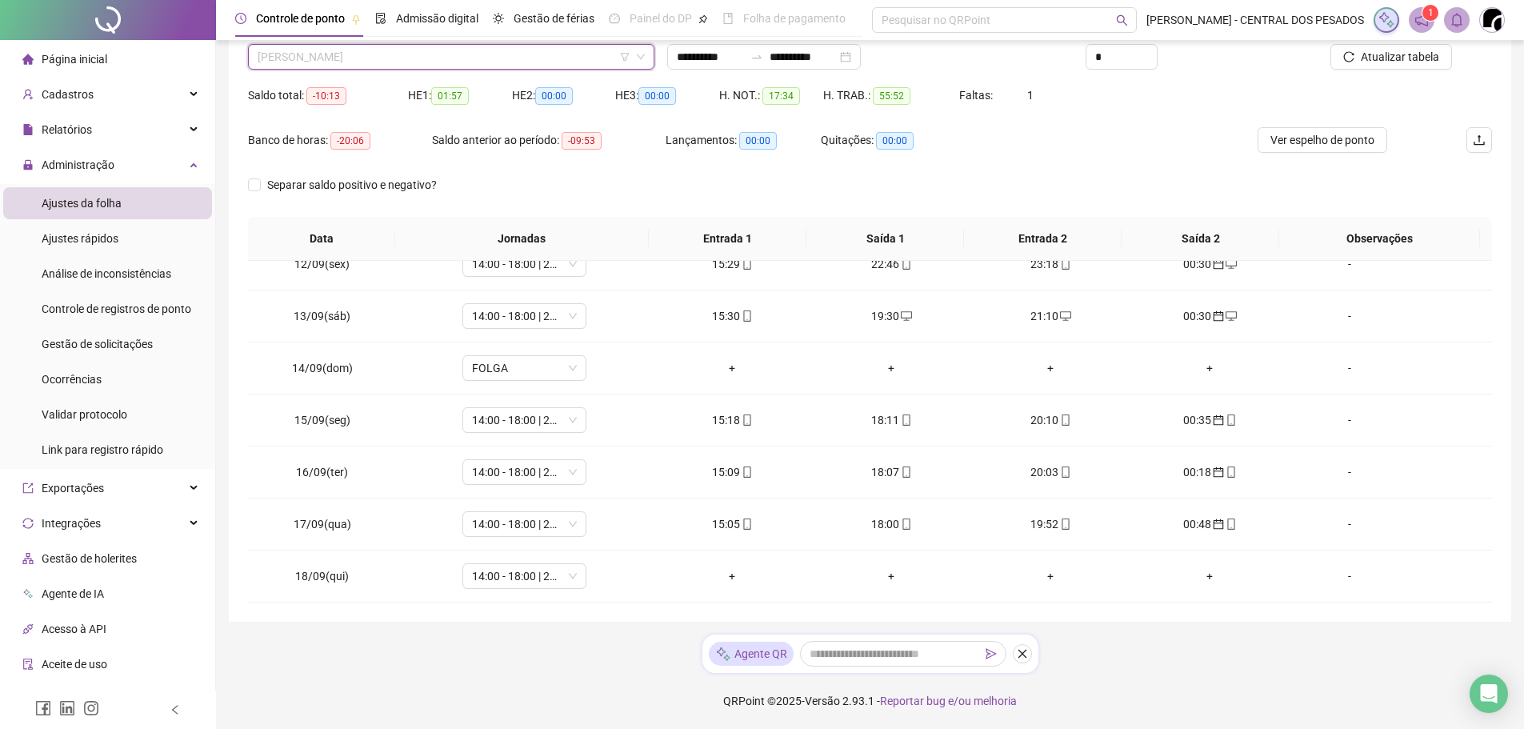
click at [406, 55] on span "[PERSON_NAME]" at bounding box center [451, 57] width 387 height 24
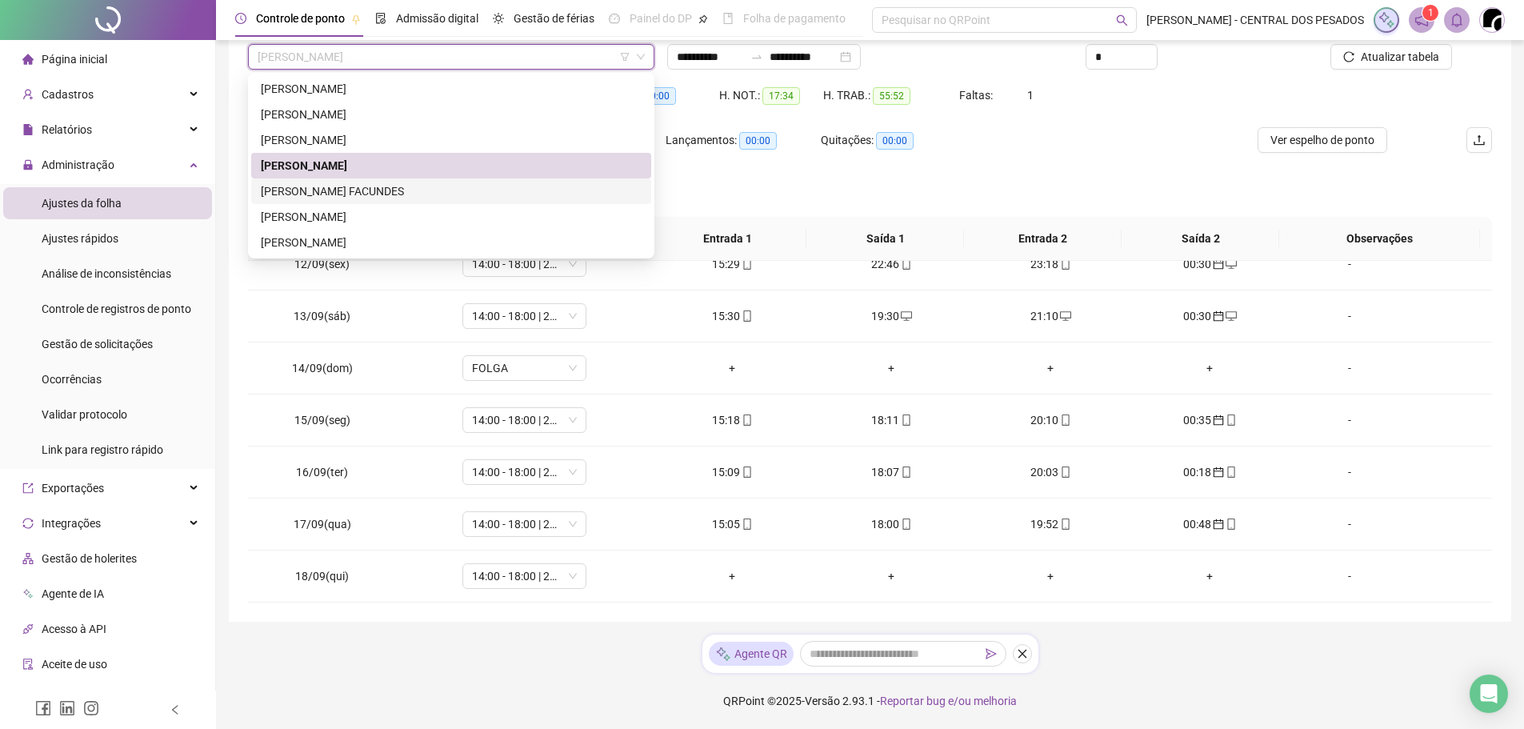
click at [410, 186] on div "[PERSON_NAME] FACUNDES" at bounding box center [451, 191] width 381 height 18
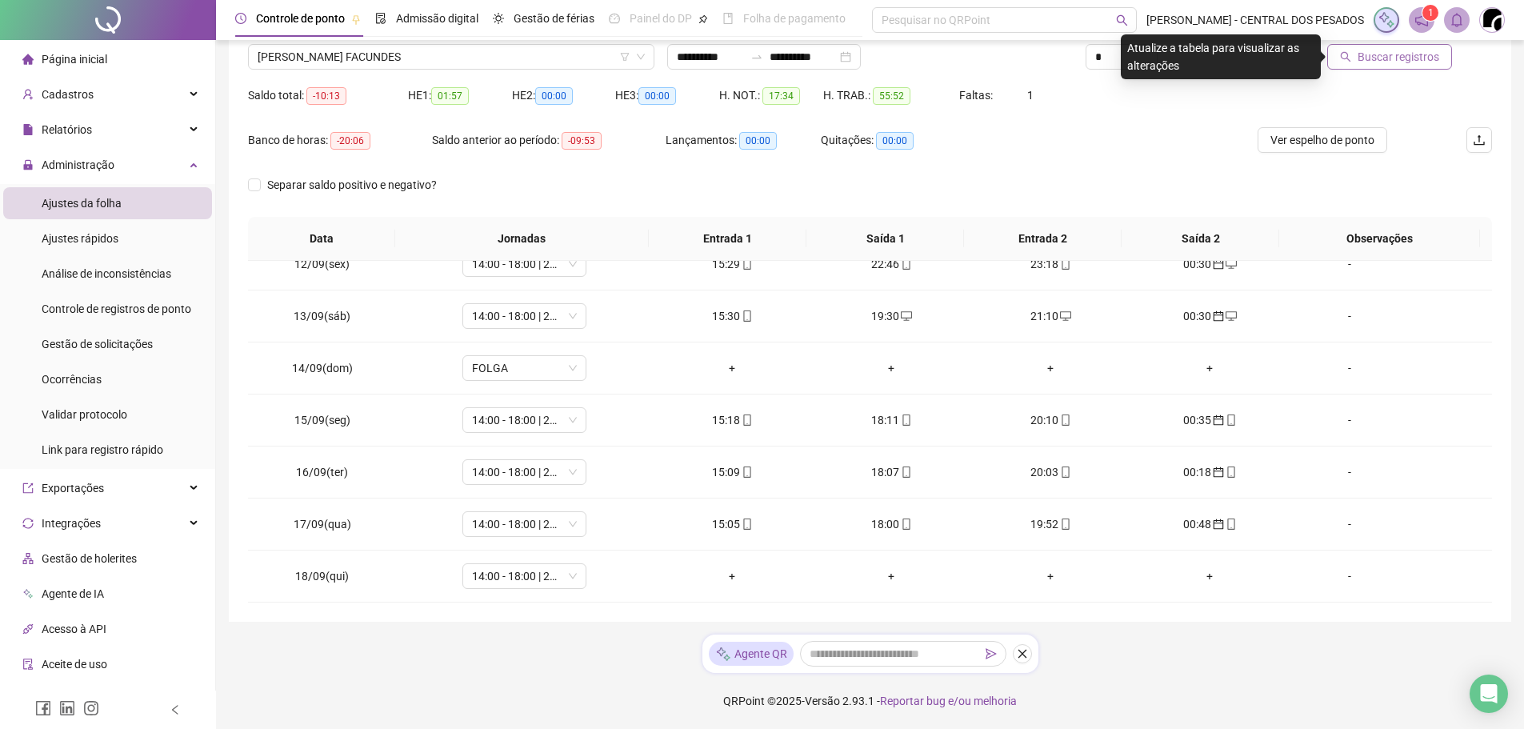
click at [1384, 44] on button "Buscar registros" at bounding box center [1389, 57] width 125 height 26
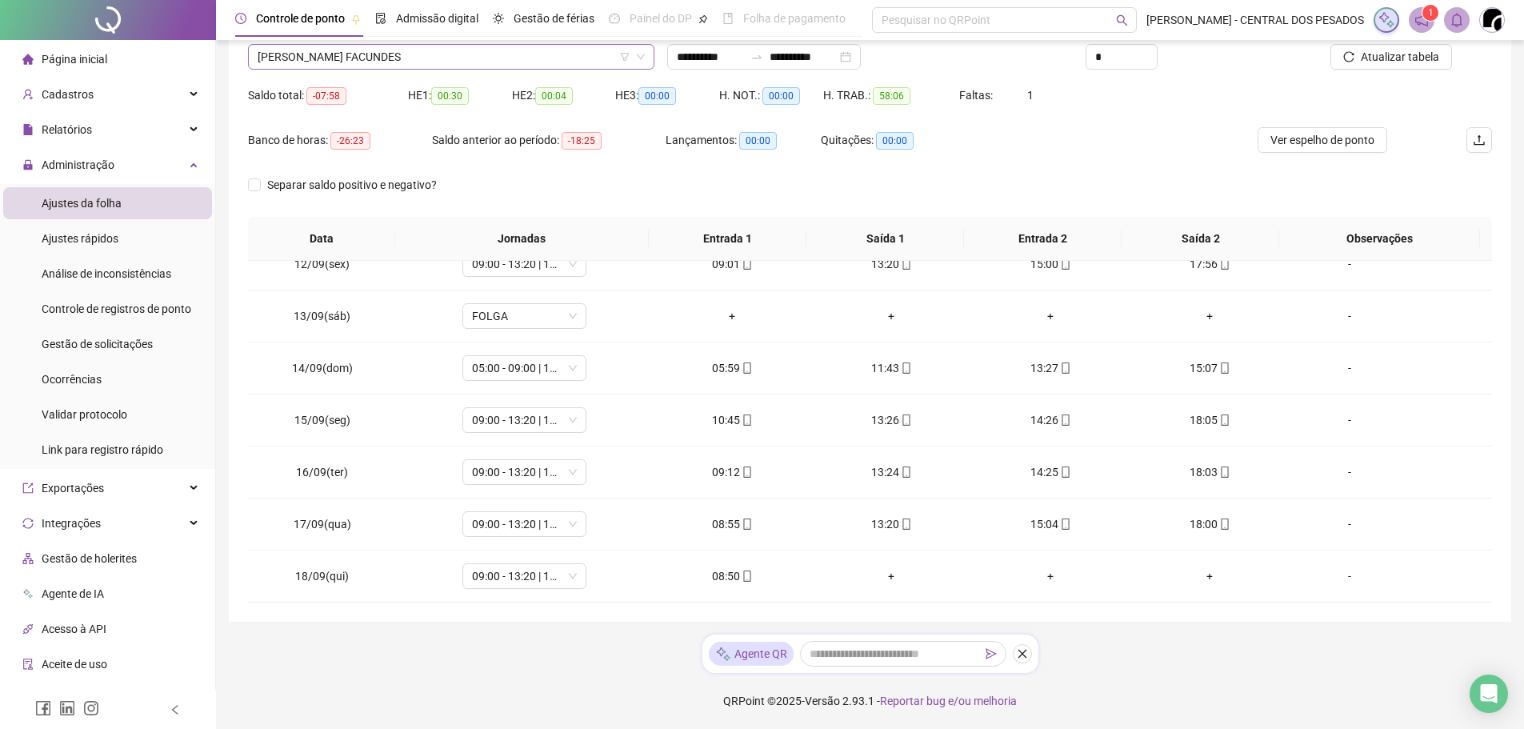
click at [442, 67] on span "[PERSON_NAME] FACUNDES" at bounding box center [451, 57] width 387 height 24
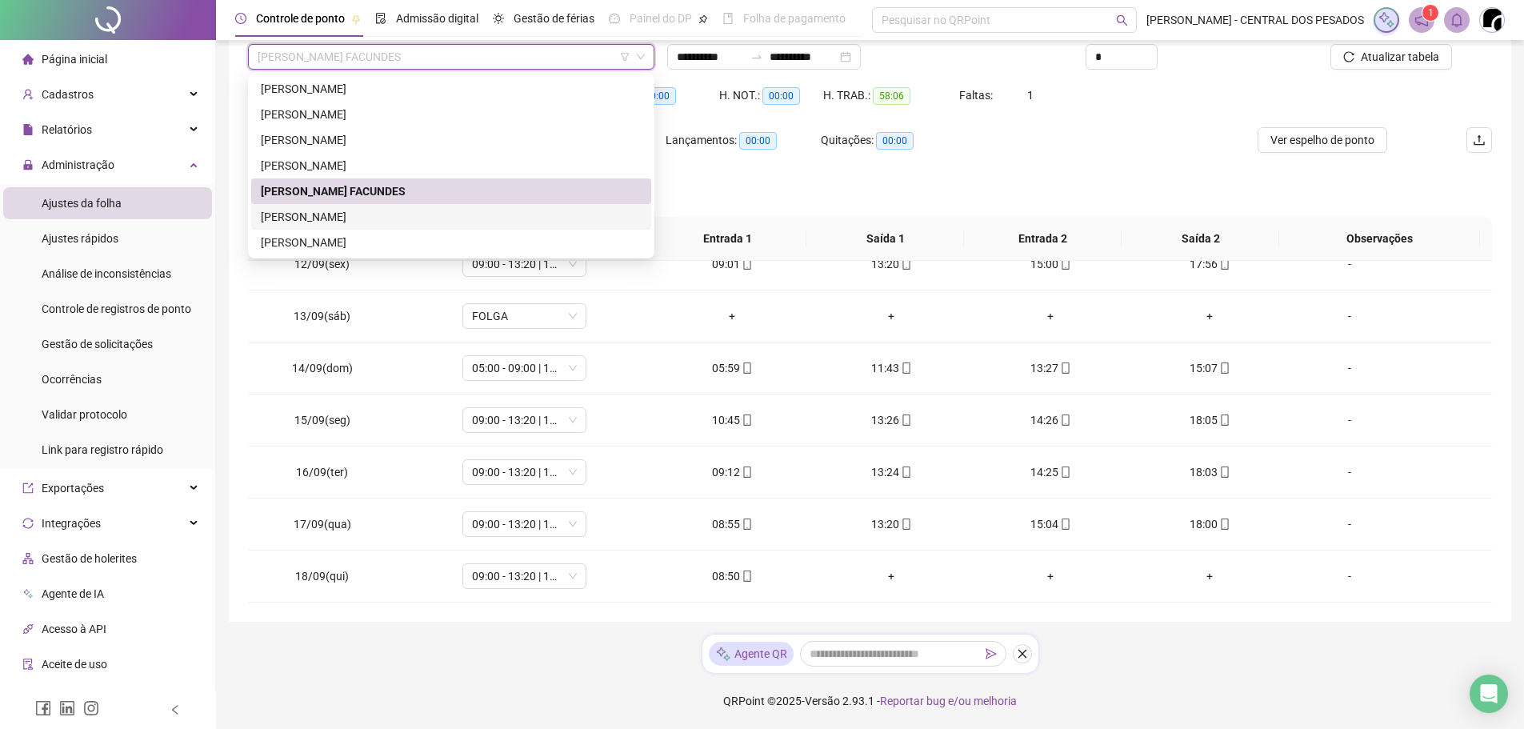
click at [406, 223] on div "[PERSON_NAME]" at bounding box center [451, 217] width 381 height 18
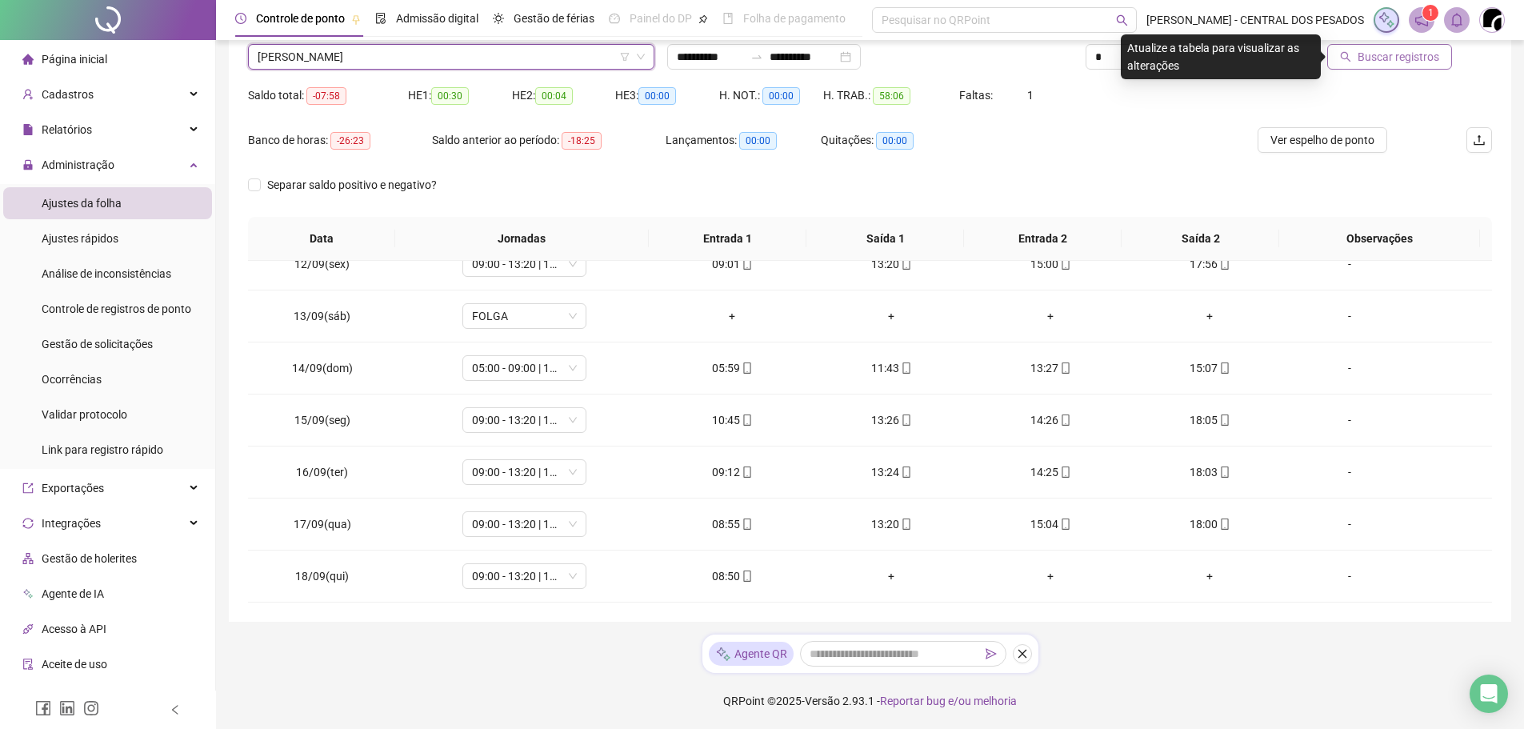
click at [1364, 62] on span "Buscar registros" at bounding box center [1399, 57] width 82 height 18
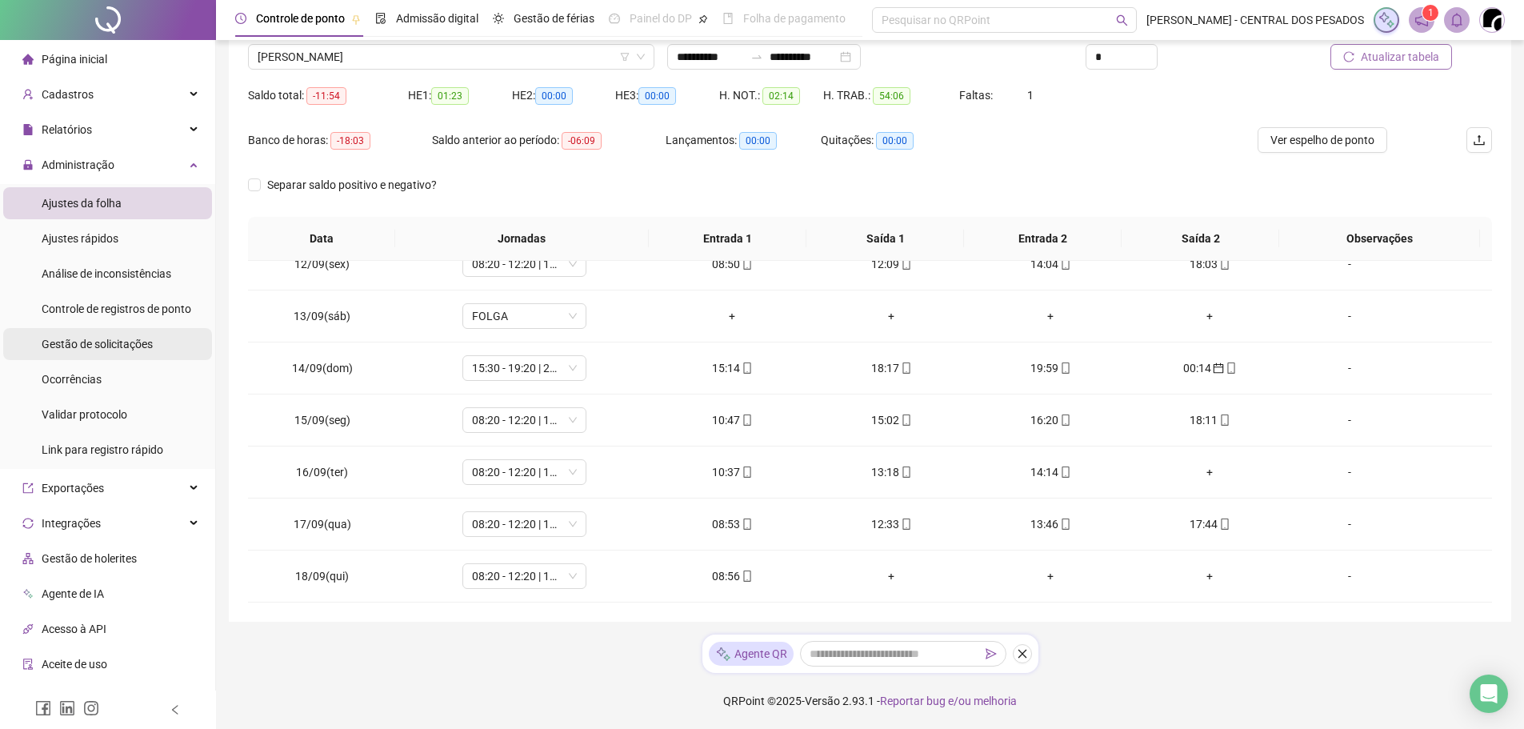
click at [68, 353] on div "Gestão de solicitações" at bounding box center [97, 344] width 111 height 32
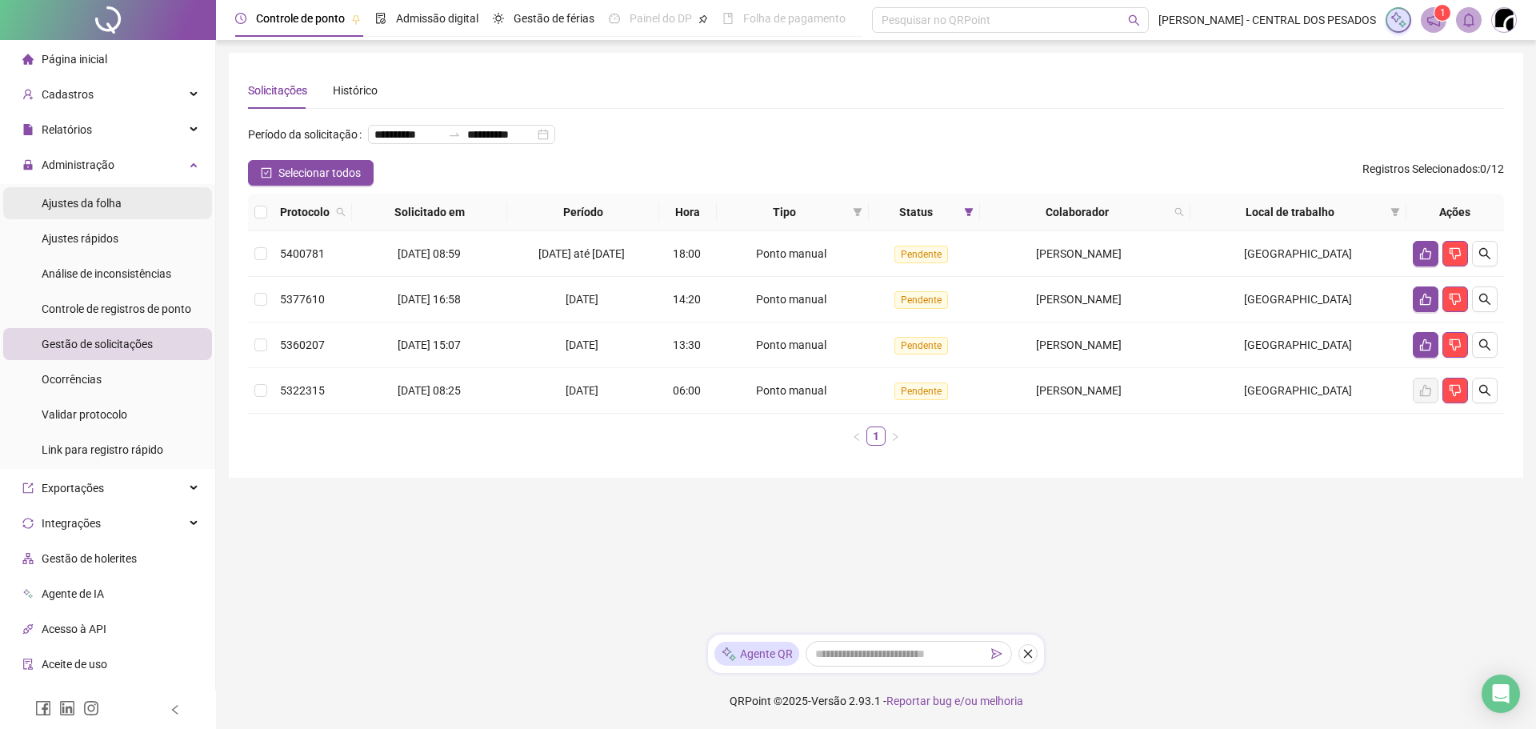
click at [91, 215] on div "Ajustes da folha" at bounding box center [82, 203] width 80 height 32
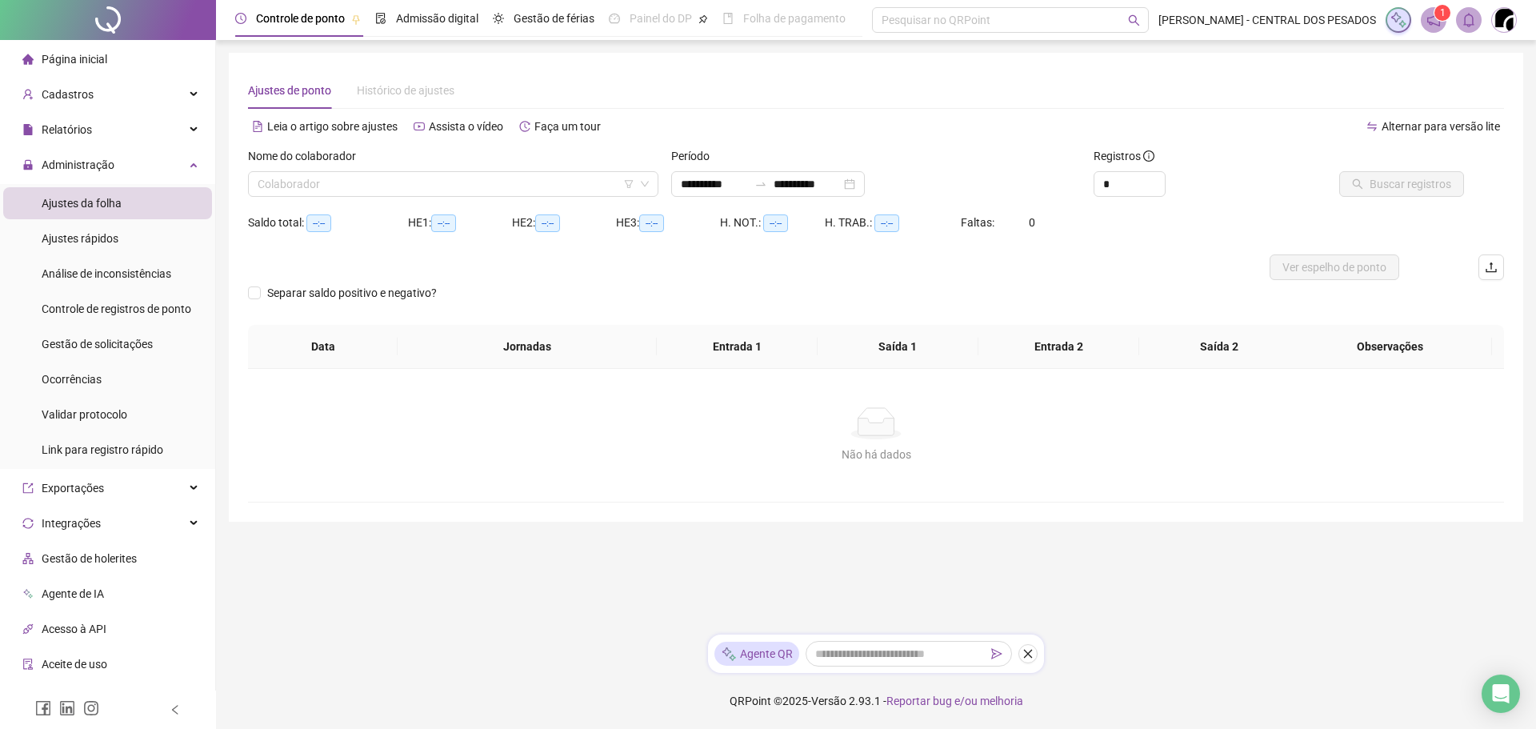
type input "**********"
click at [447, 178] on input "search" at bounding box center [446, 184] width 377 height 24
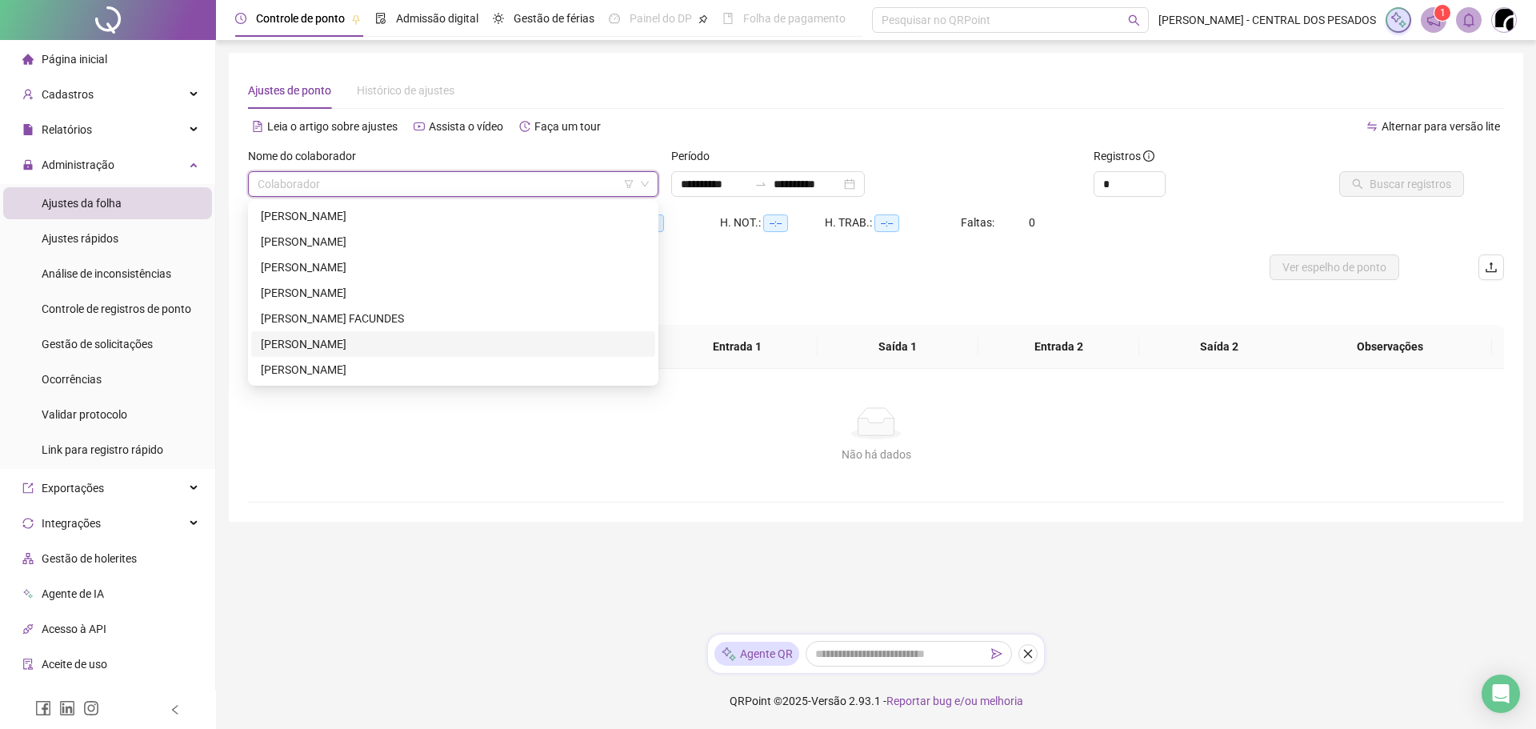
click at [352, 338] on div "[PERSON_NAME]" at bounding box center [453, 344] width 385 height 18
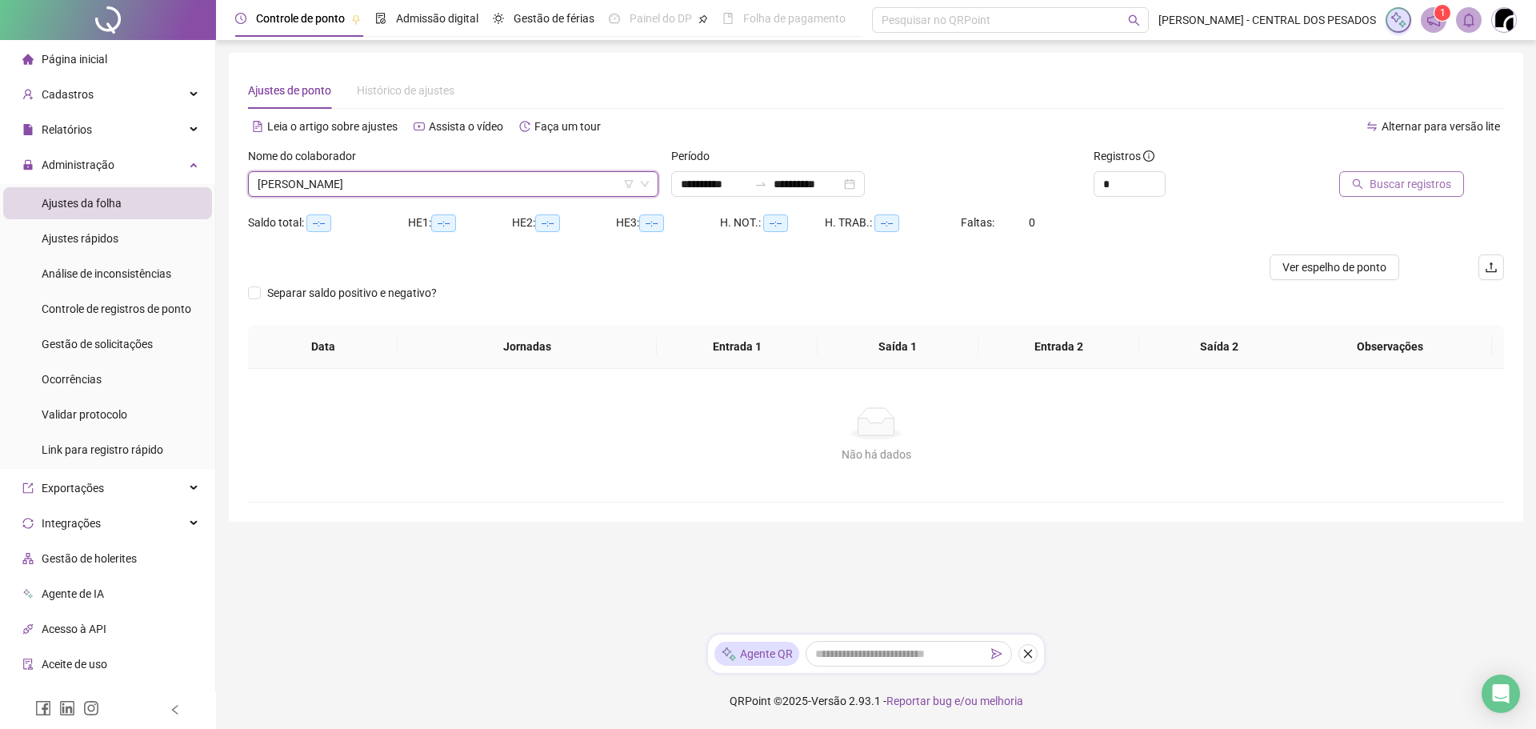
click at [1427, 176] on span "Buscar registros" at bounding box center [1411, 184] width 82 height 18
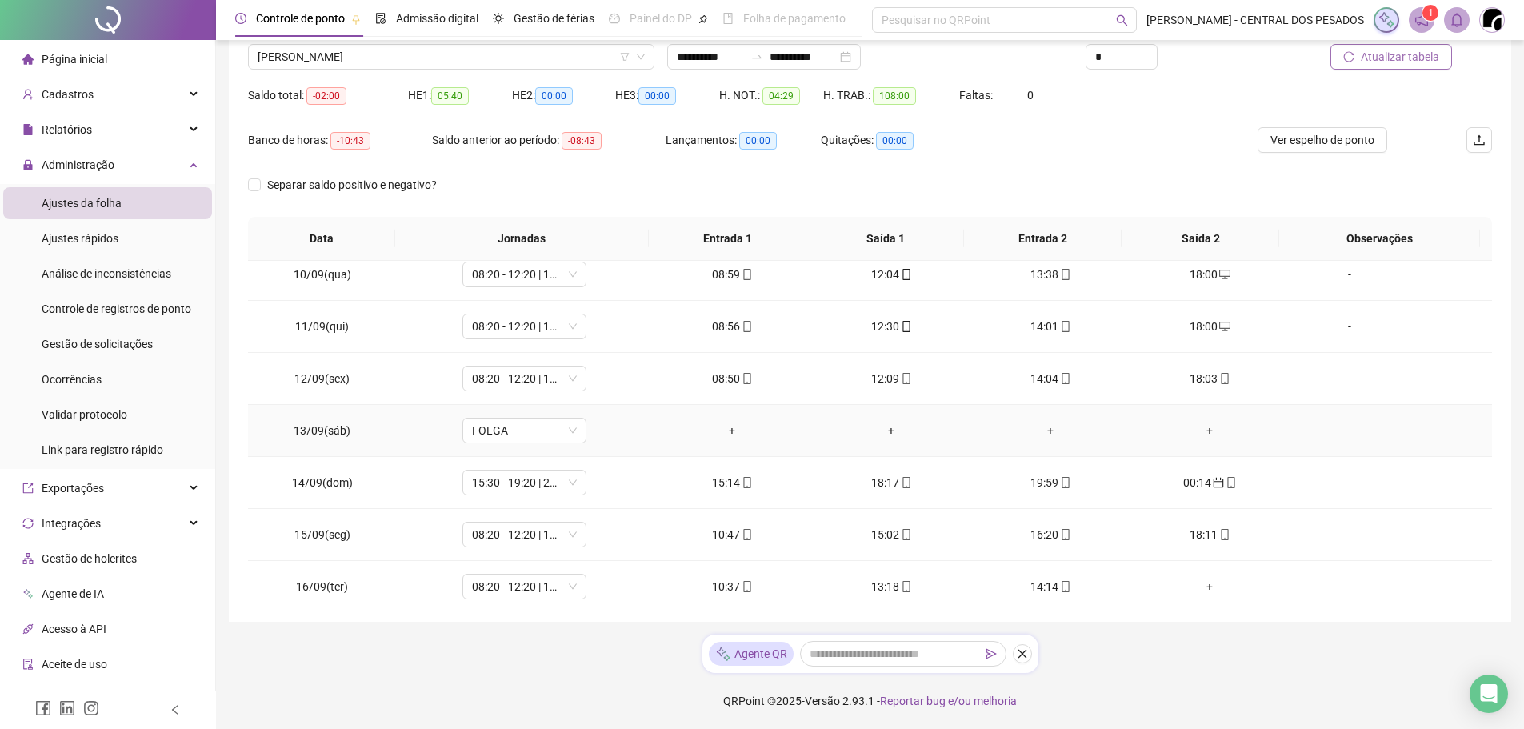
scroll to position [542, 0]
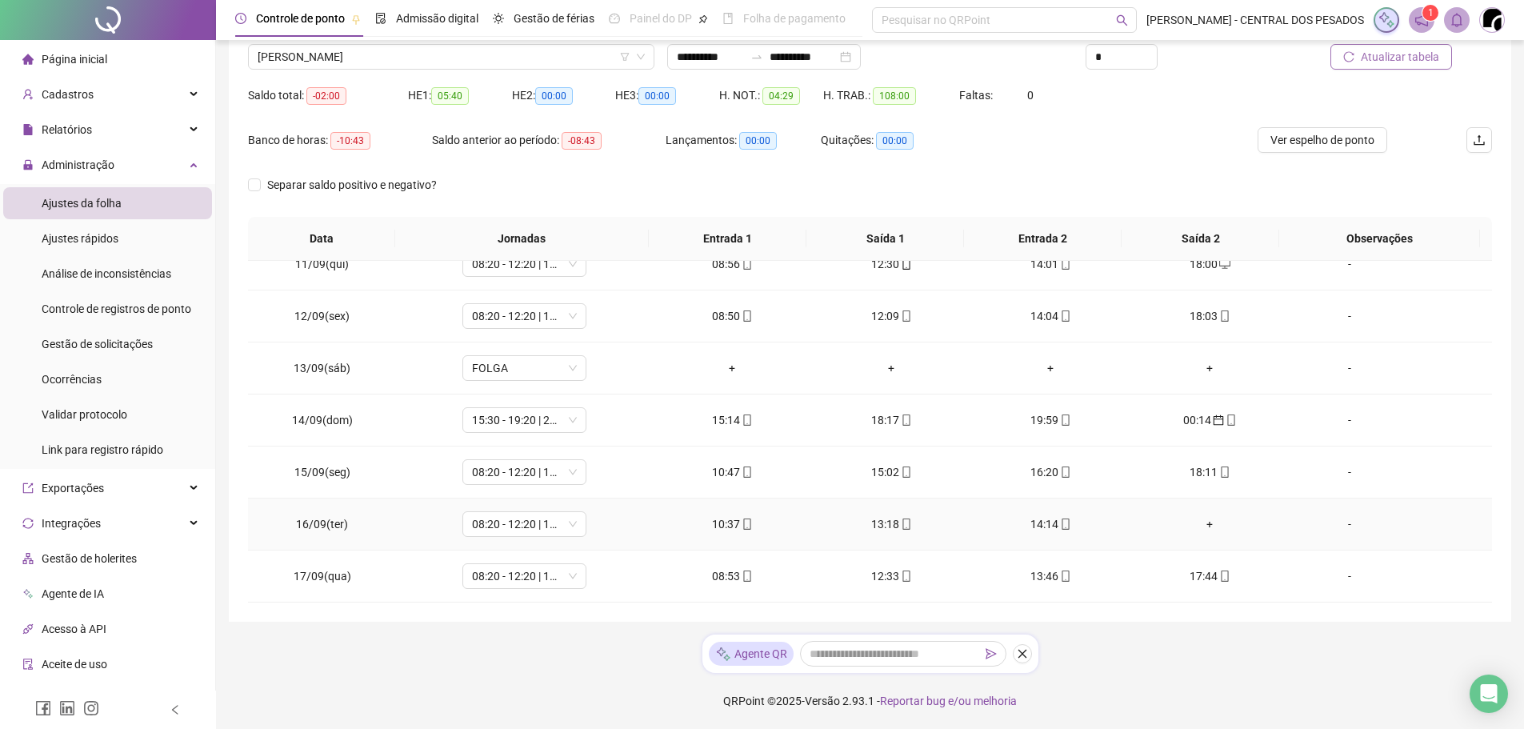
click at [1198, 517] on div "+" at bounding box center [1210, 524] width 134 height 18
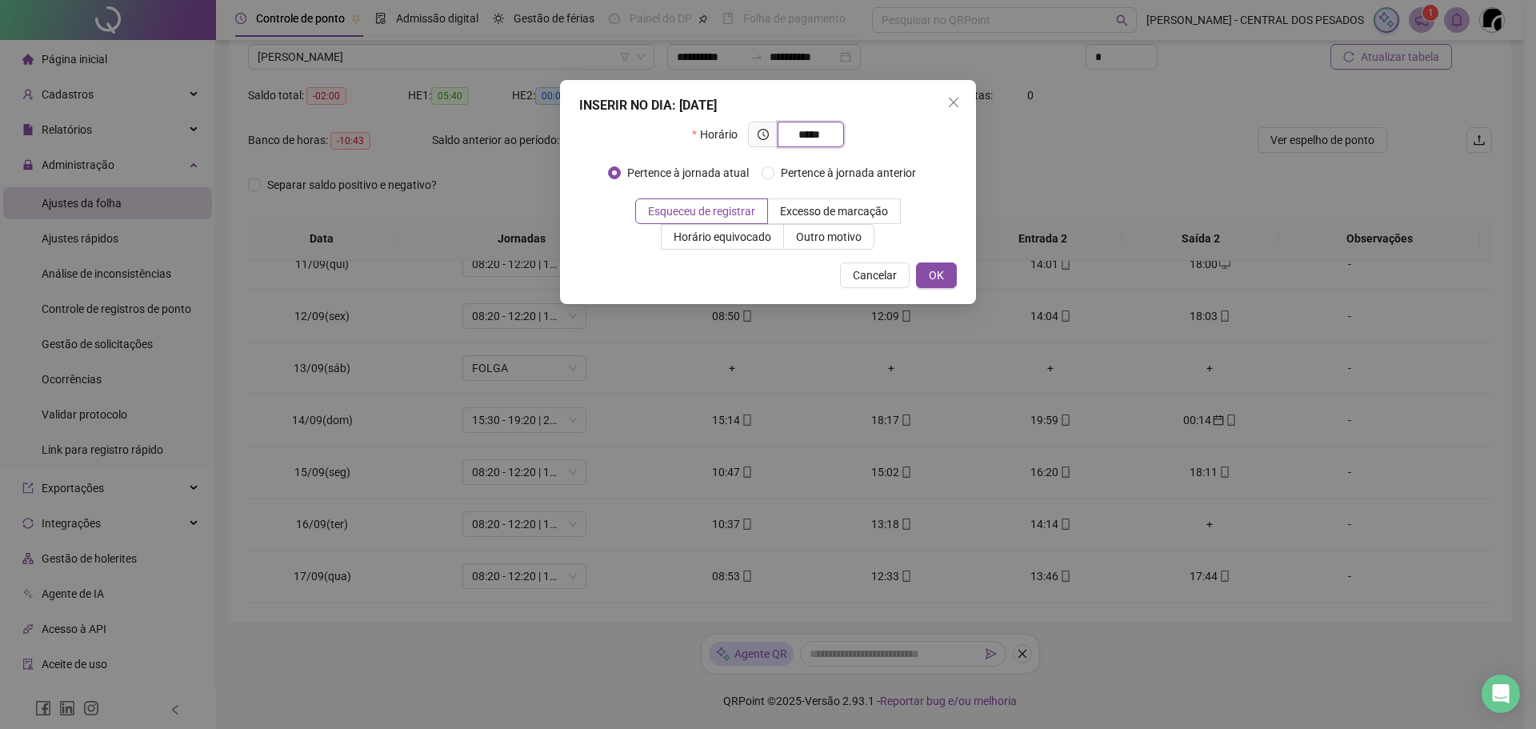
type input "*****"
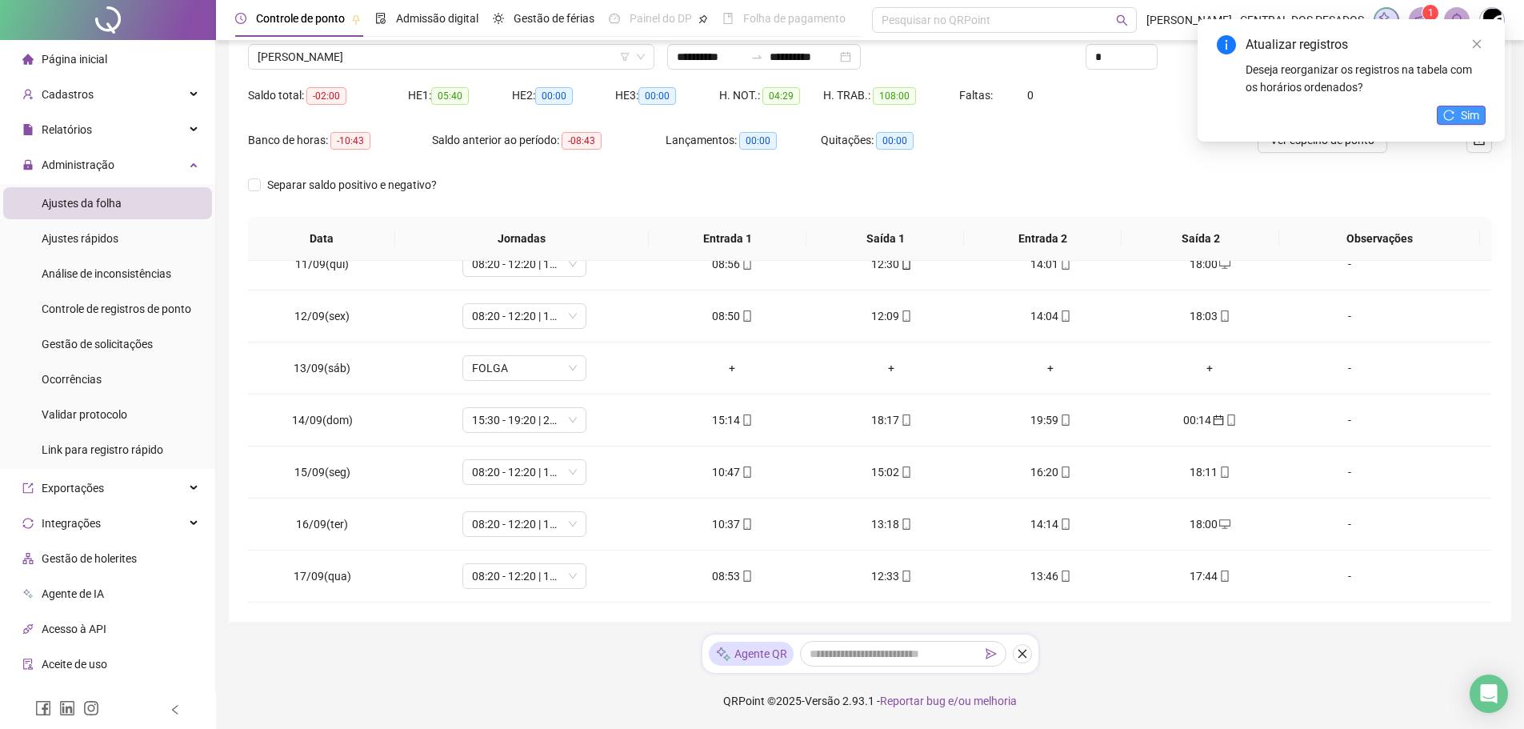
click at [1462, 112] on span "Sim" at bounding box center [1470, 115] width 18 height 18
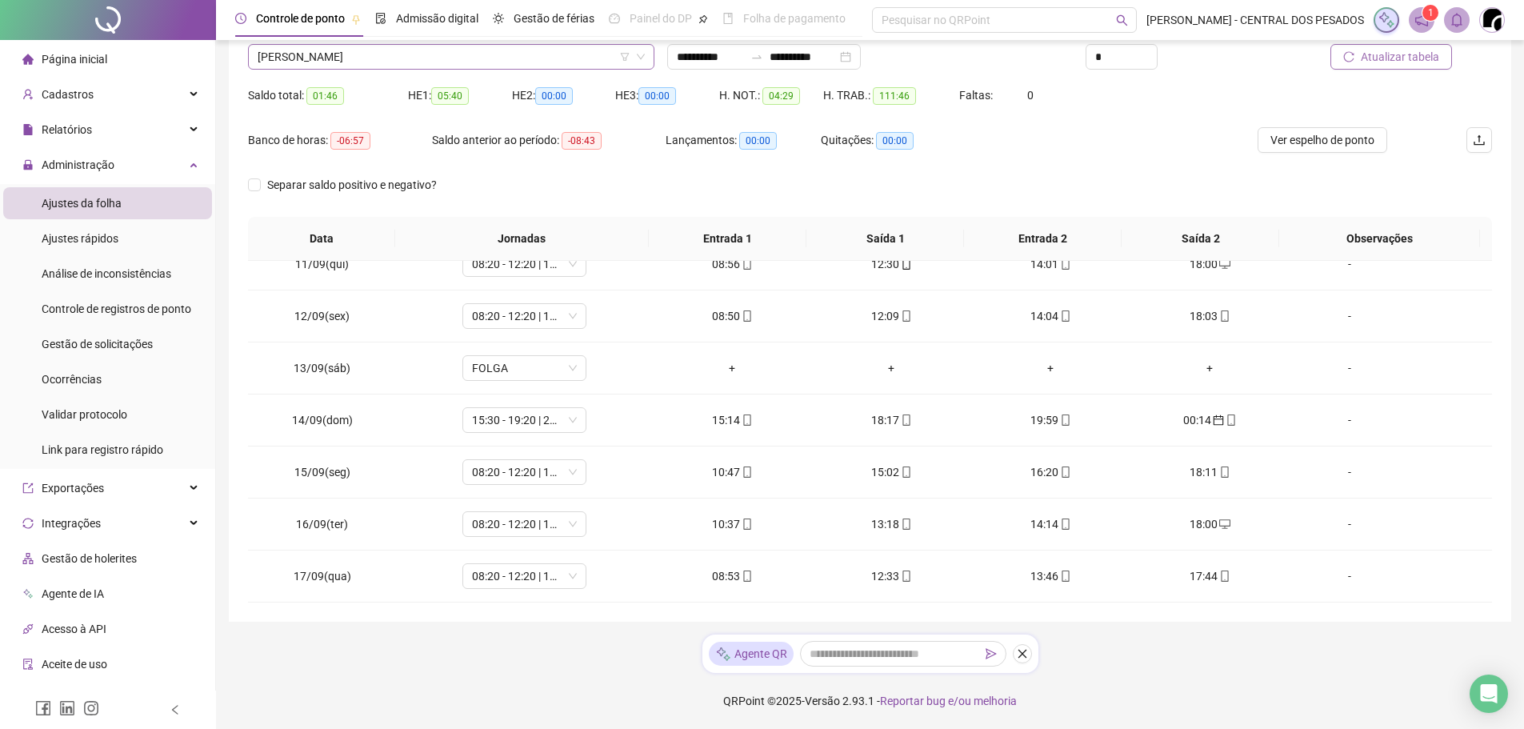
click at [370, 67] on span "[PERSON_NAME]" at bounding box center [451, 57] width 387 height 24
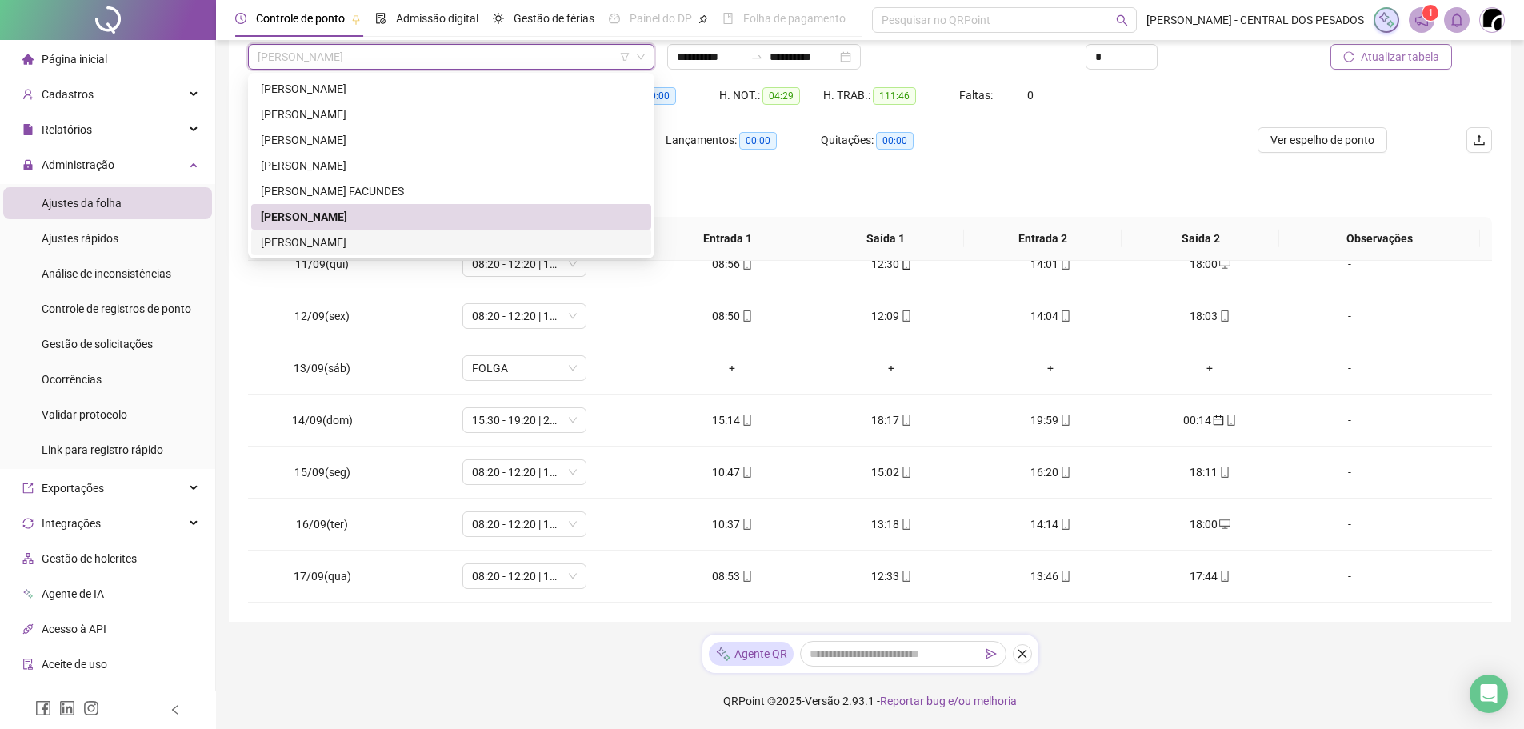
click at [338, 243] on div "[PERSON_NAME]" at bounding box center [451, 243] width 381 height 18
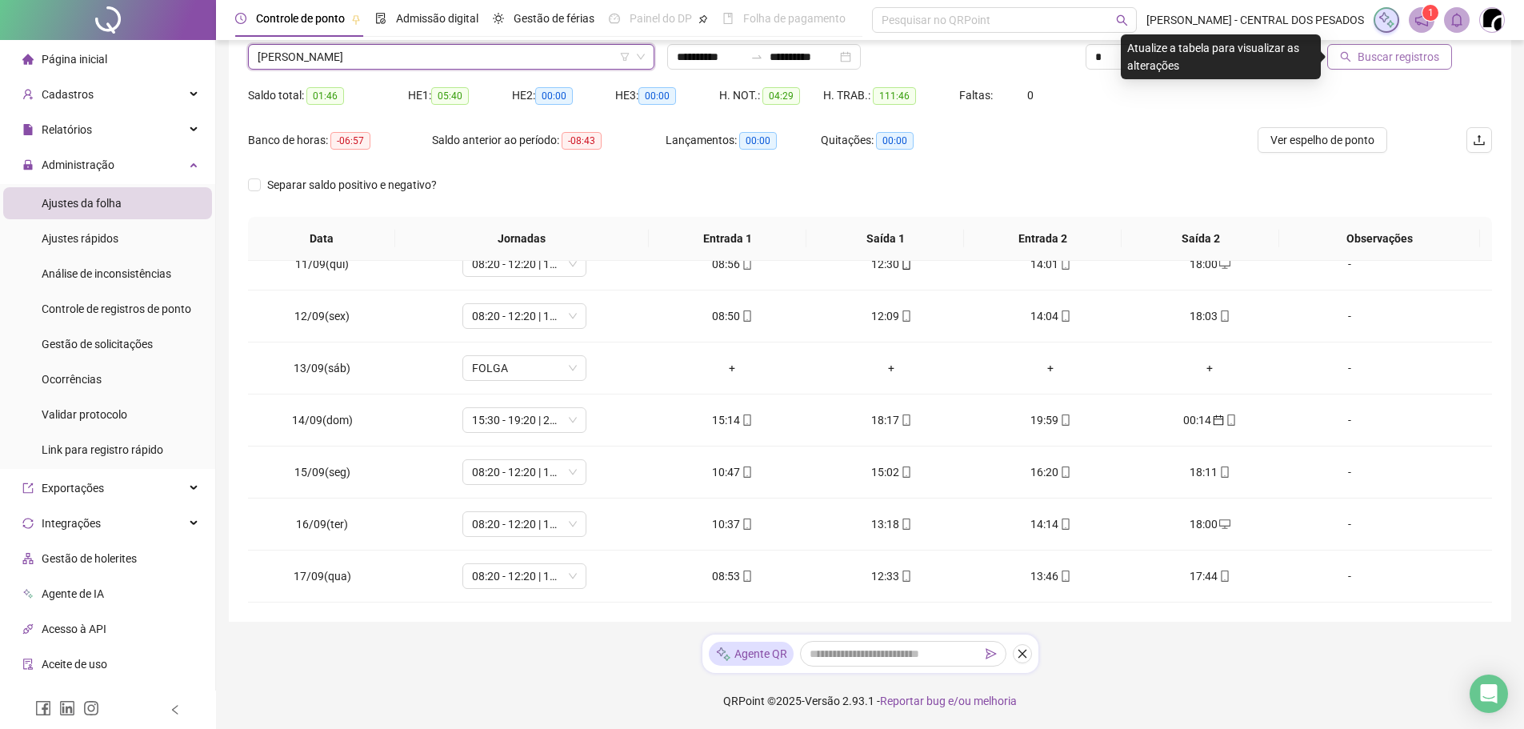
click at [1444, 57] on button "Buscar registros" at bounding box center [1389, 57] width 125 height 26
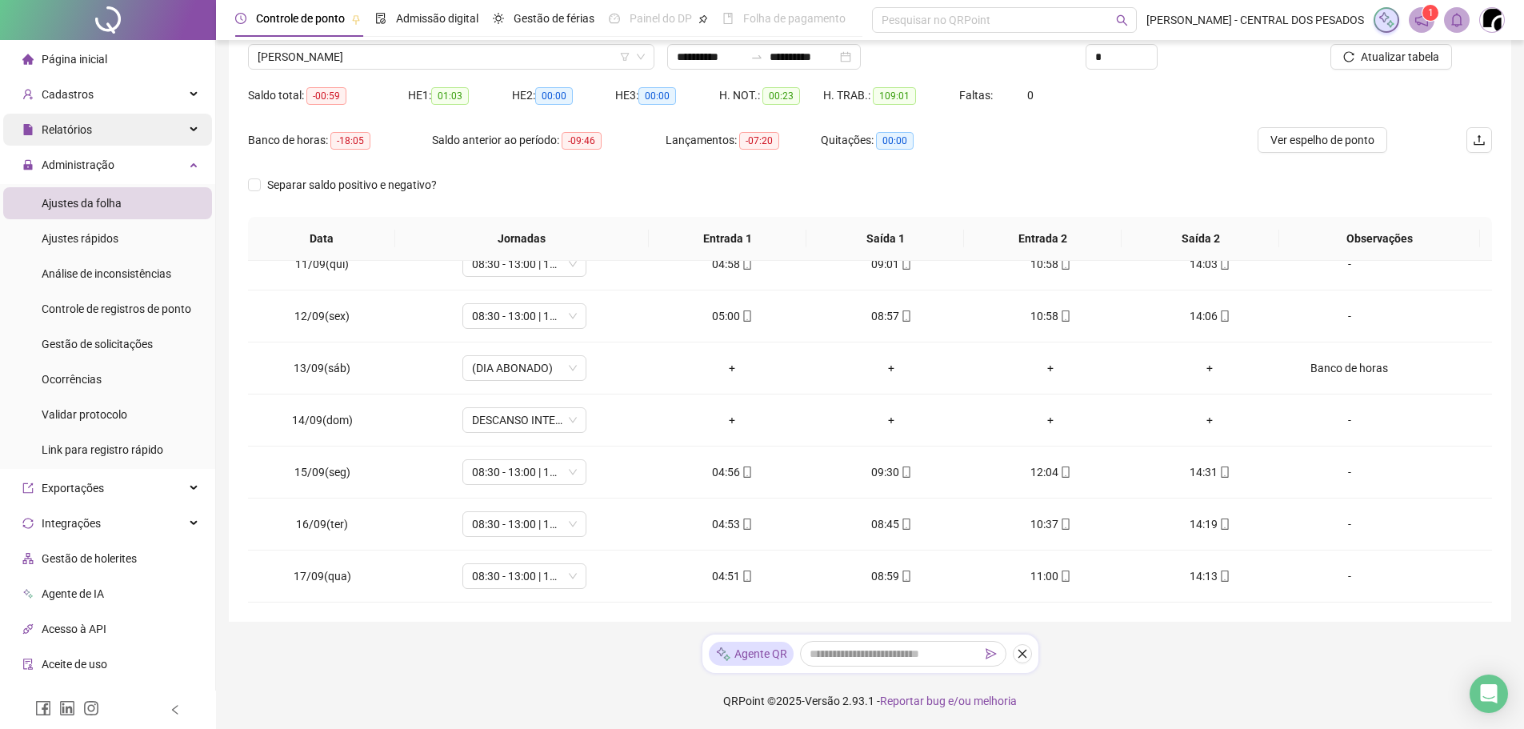
click at [150, 118] on div "Relatórios" at bounding box center [107, 130] width 209 height 32
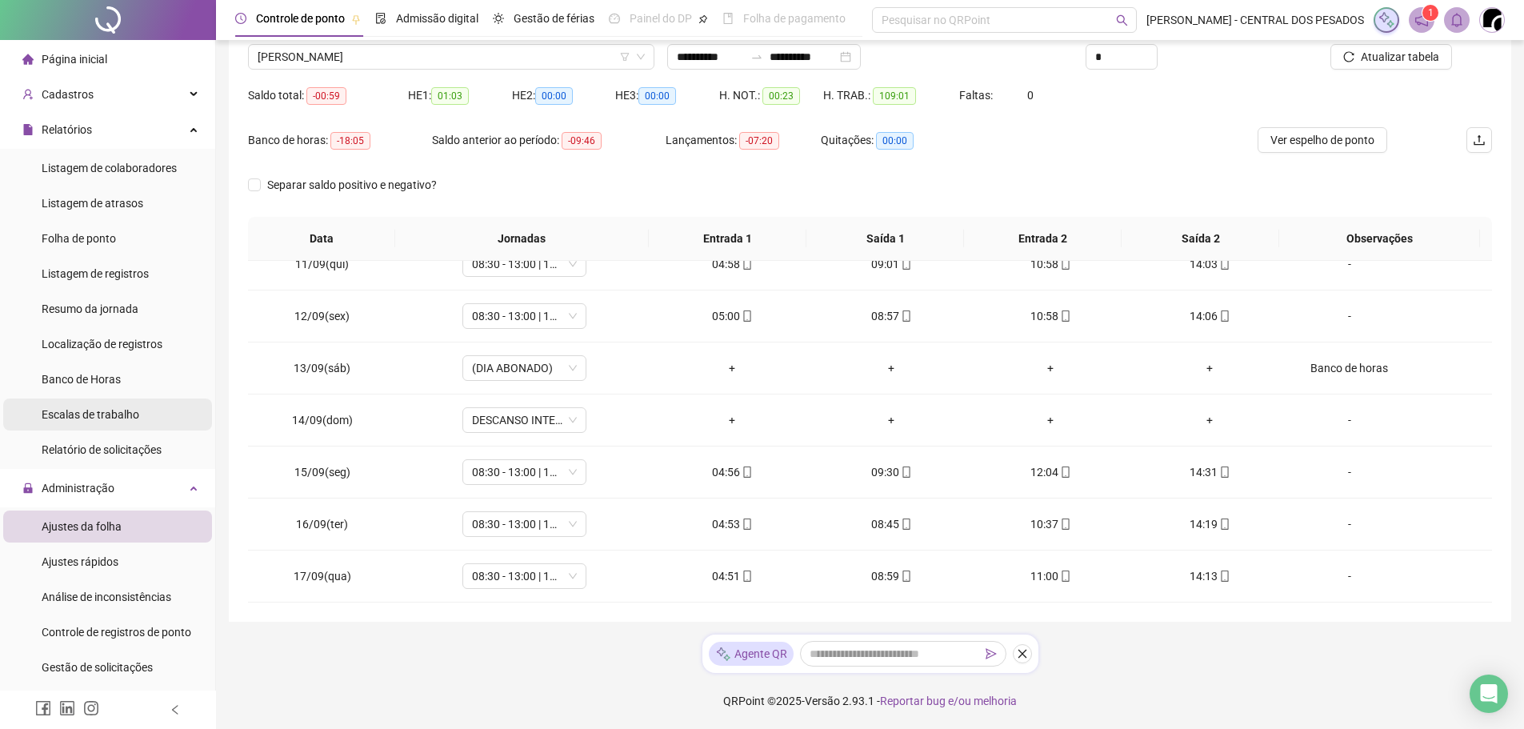
click at [102, 414] on span "Escalas de trabalho" at bounding box center [91, 414] width 98 height 13
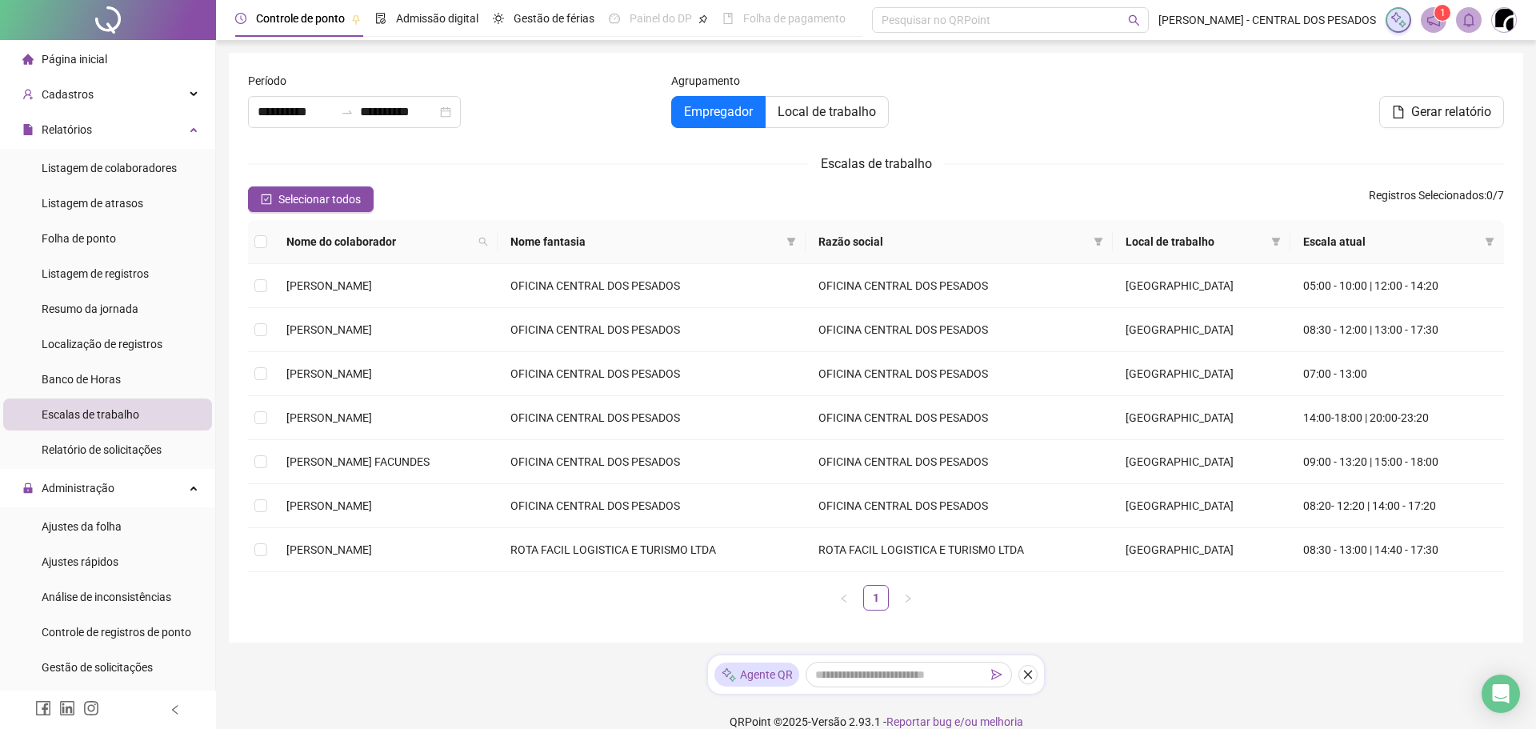
type input "**********"
